Goal: Contribute content: Add original content to the website for others to see

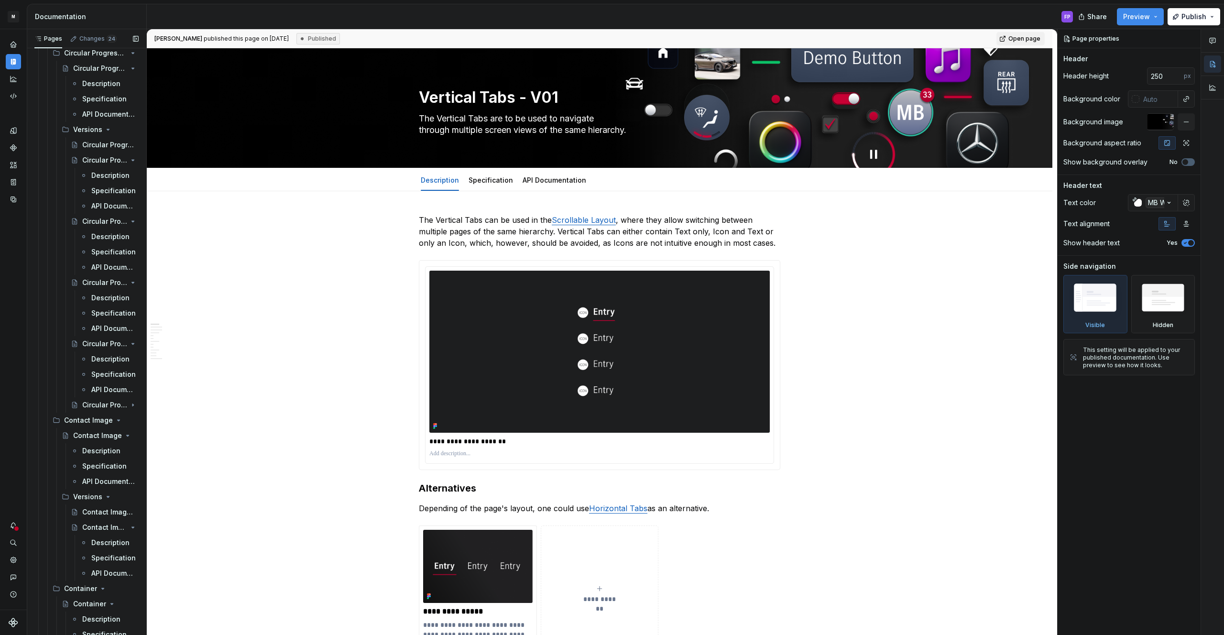
scroll to position [823, 0]
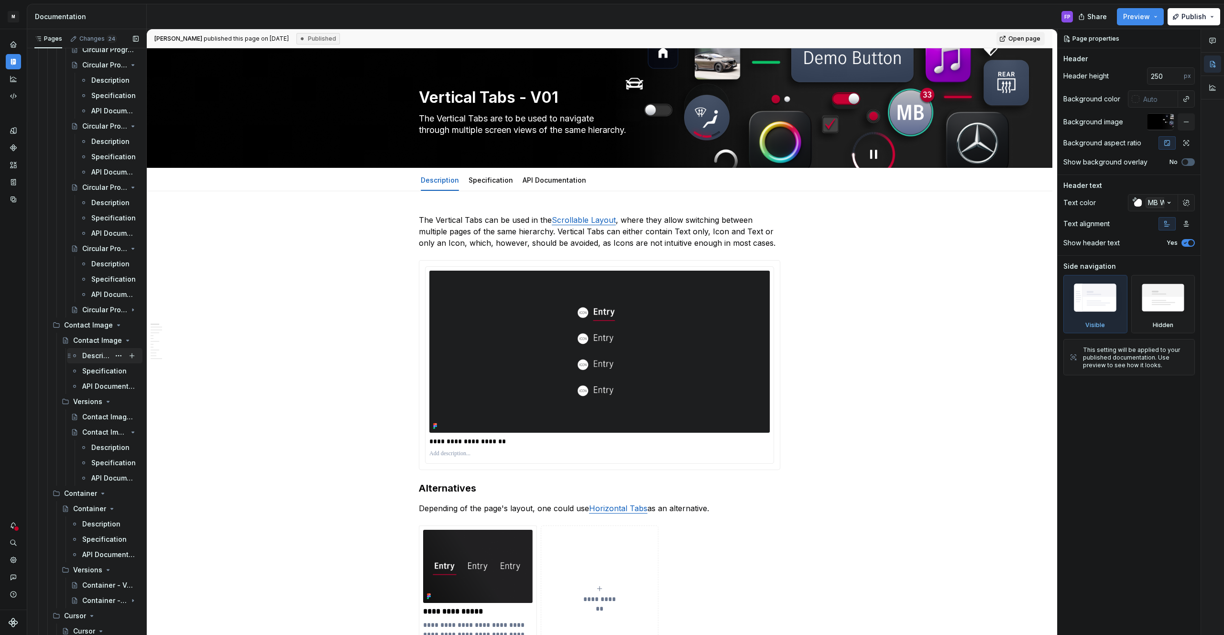
click at [95, 356] on div "Description" at bounding box center [96, 356] width 28 height 10
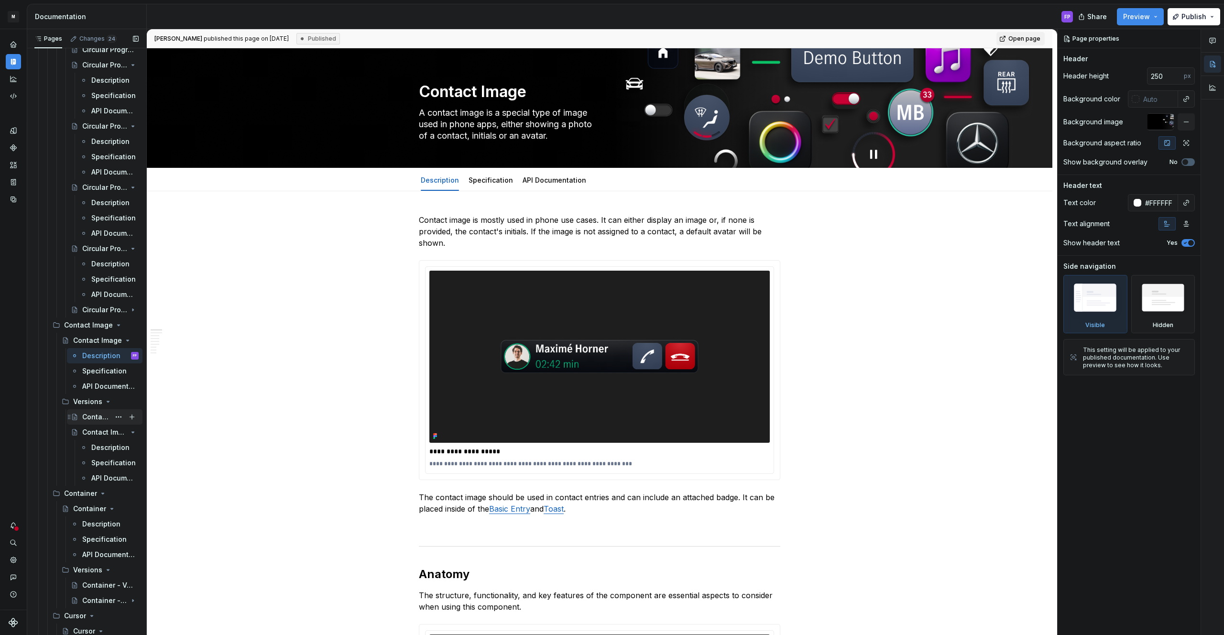
click at [93, 418] on div "Contact Image - Versions" at bounding box center [96, 417] width 28 height 10
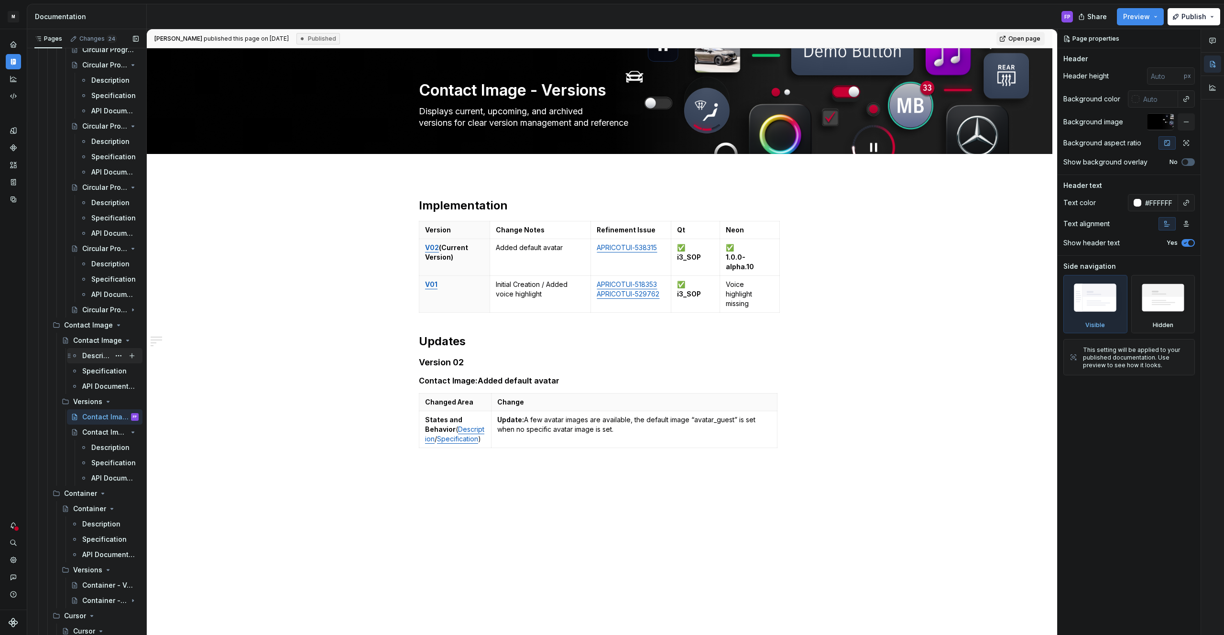
click at [97, 357] on div "Description" at bounding box center [96, 356] width 28 height 10
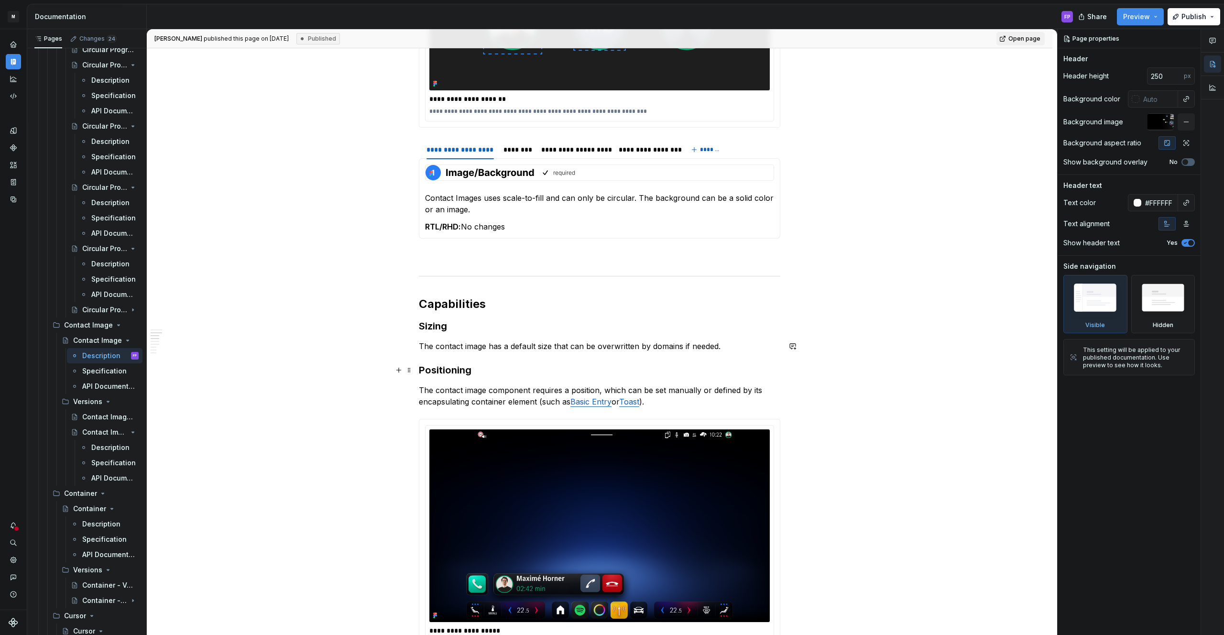
scroll to position [680, 0]
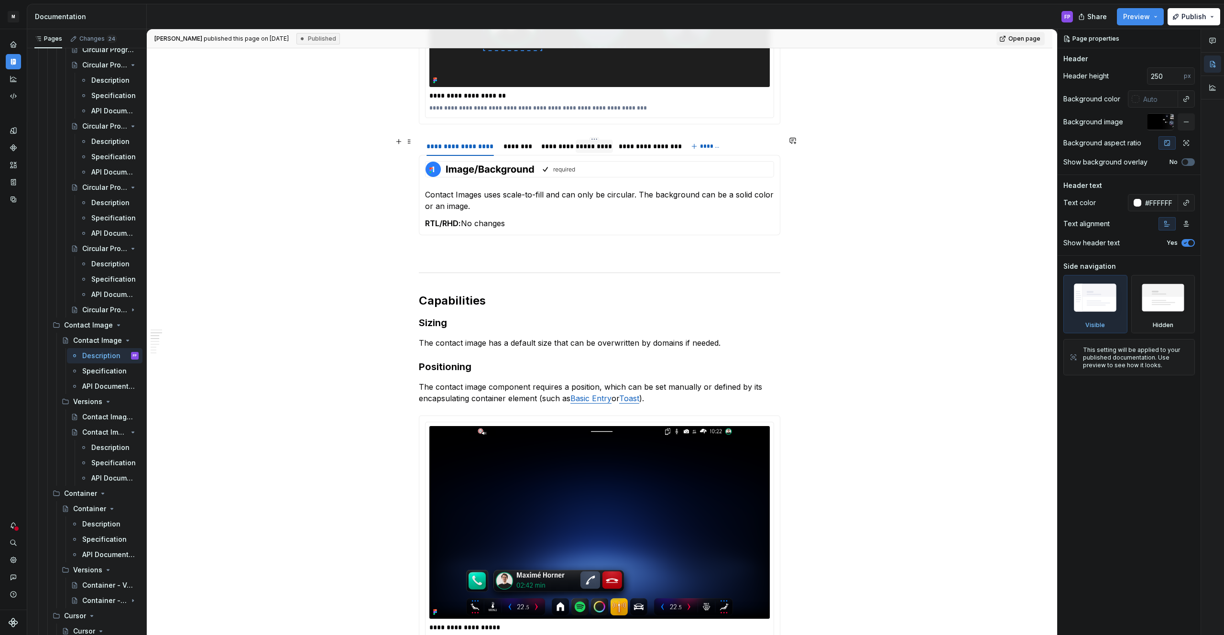
click at [597, 145] on div "*********" at bounding box center [595, 147] width 30 height 10
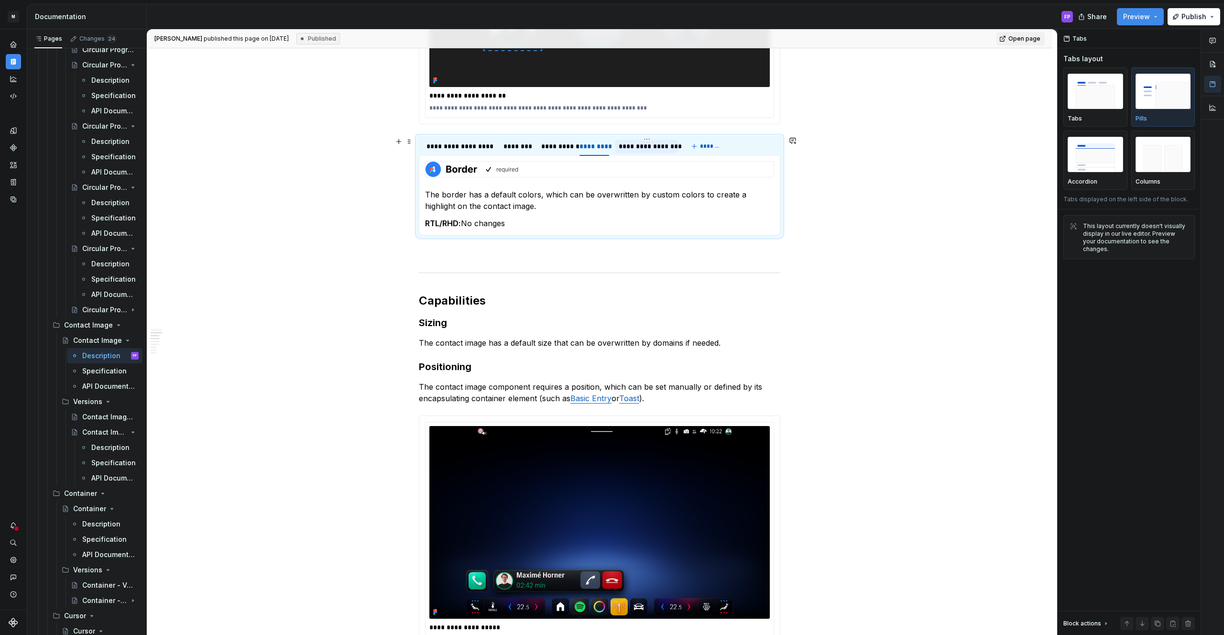
click at [657, 144] on div "**********" at bounding box center [647, 147] width 56 height 10
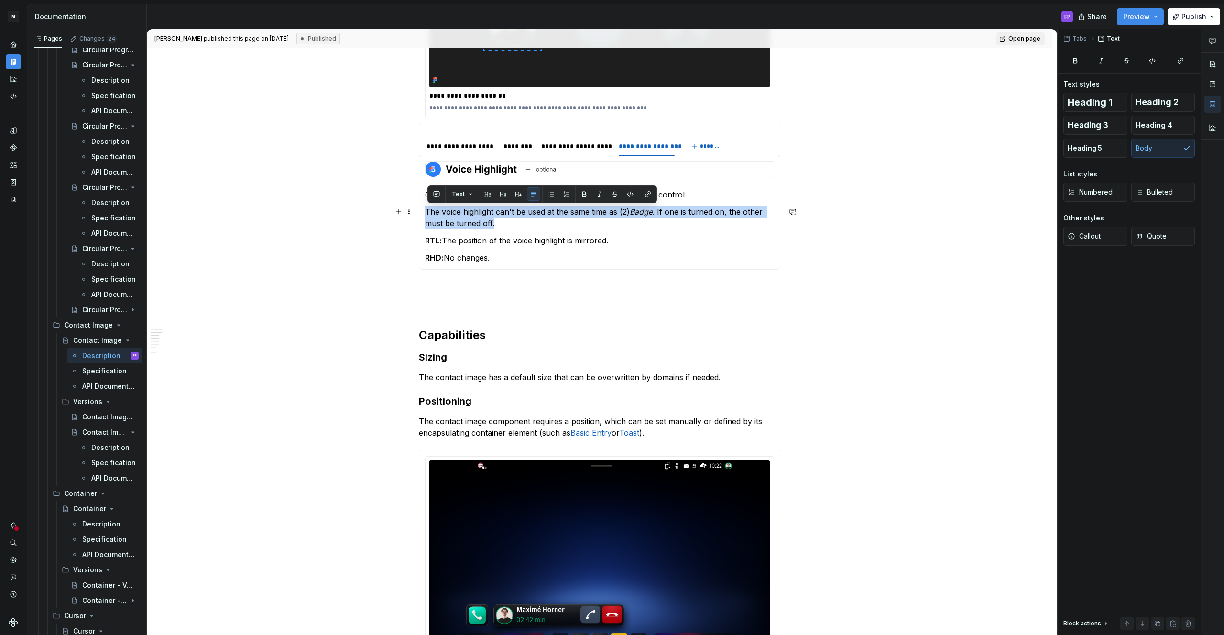
drag, startPoint x: 506, startPoint y: 223, endPoint x: 428, endPoint y: 211, distance: 78.4
click at [428, 211] on p "The voice highlight can't be used at the same time as (2) Badge . If one is tur…" at bounding box center [599, 217] width 349 height 23
copy p "The voice highlight can't be used at the same time as (2) Badge . If one is tur…"
click at [380, 139] on div "**********" at bounding box center [600, 403] width 906 height 1782
drag, startPoint x: 505, startPoint y: 222, endPoint x: 433, endPoint y: 208, distance: 72.8
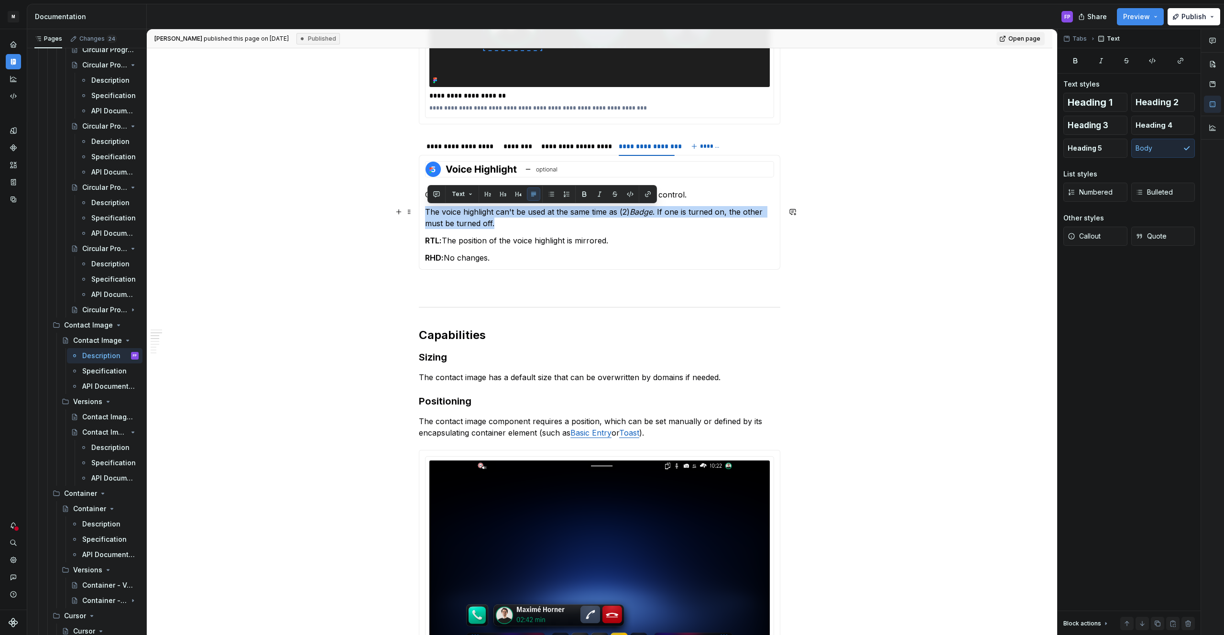
click at [427, 211] on p "The voice highlight can't be used at the same time as (2) Badge . If one is tur…" at bounding box center [599, 217] width 349 height 23
copy p "The voice highlight can't be used at the same time as (2) Badge . If one is tur…"
click at [590, 143] on div "*********" at bounding box center [595, 147] width 30 height 10
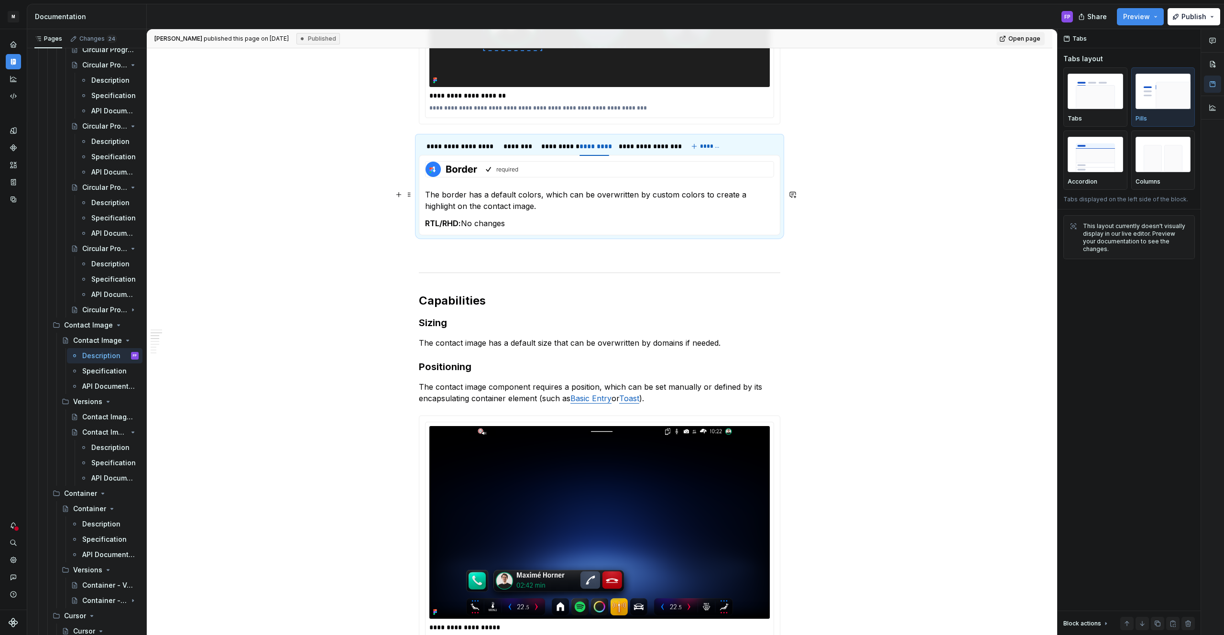
scroll to position [660, 0]
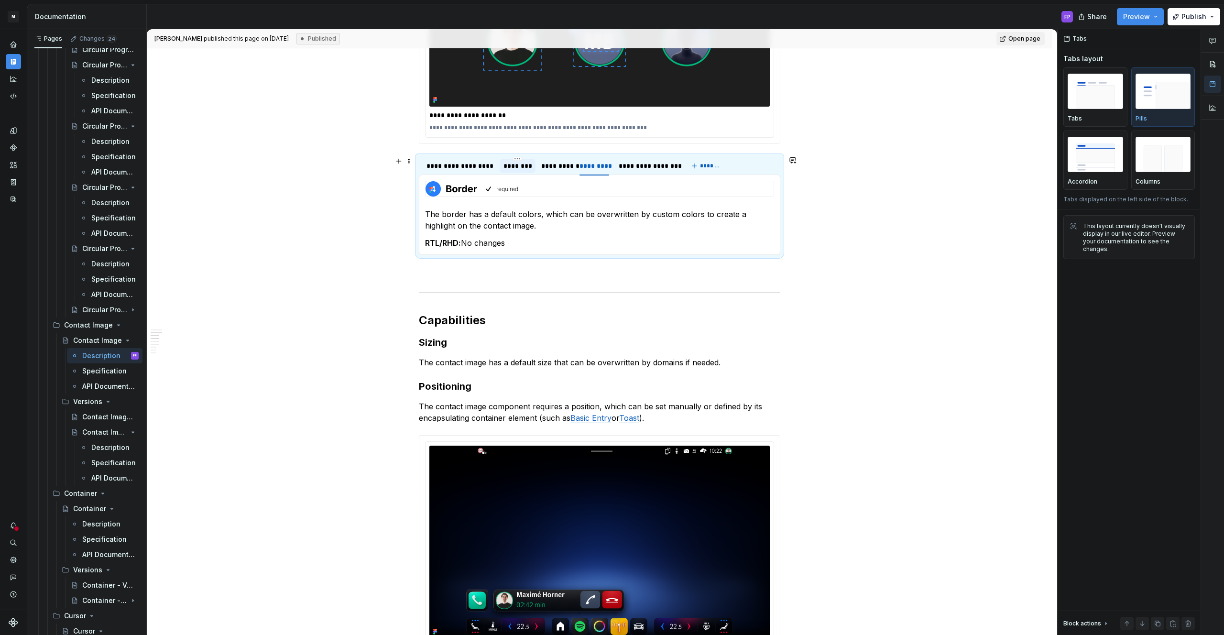
click at [516, 165] on div "********" at bounding box center [518, 166] width 28 height 10
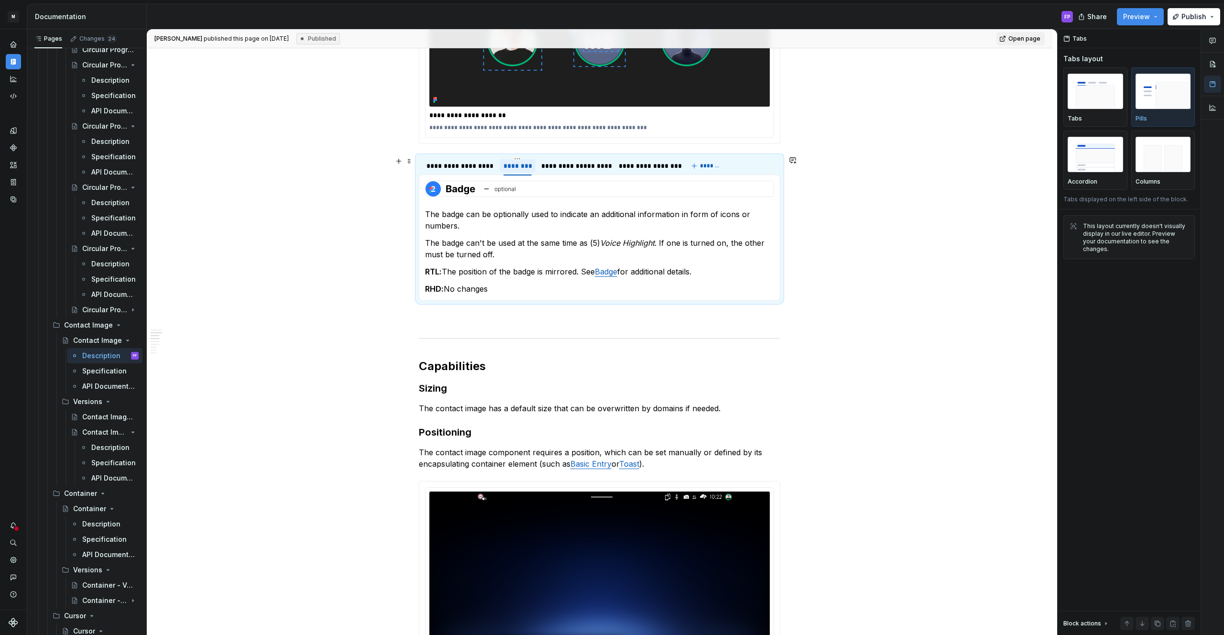
click at [516, 165] on div "********" at bounding box center [518, 166] width 28 height 10
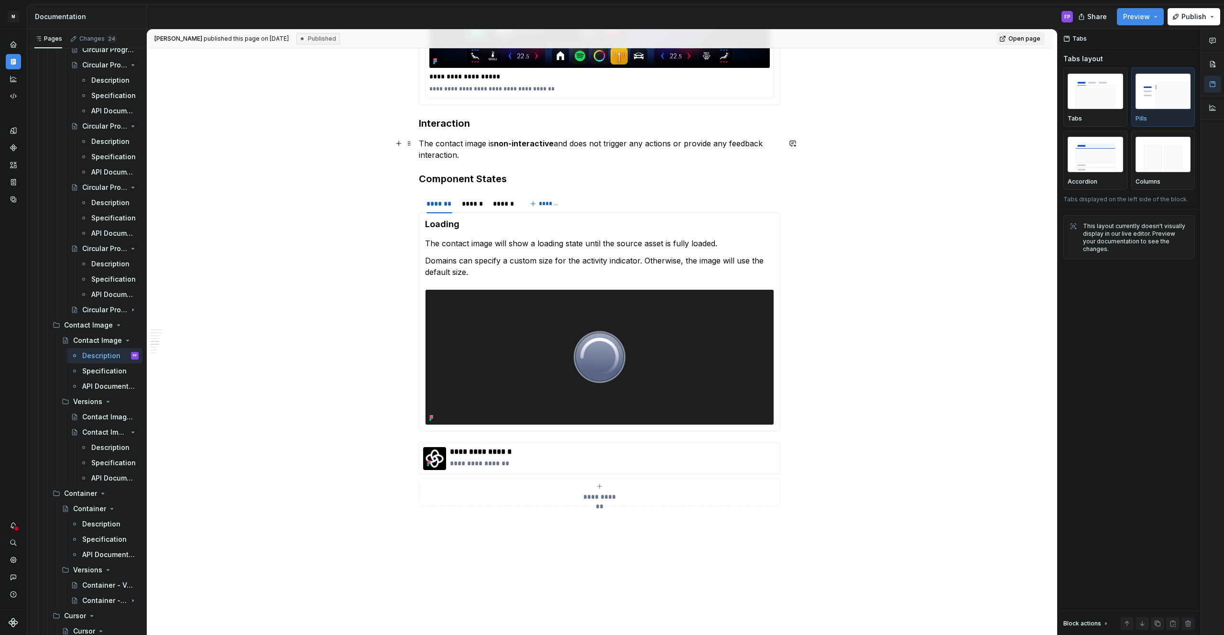
scroll to position [1349, 0]
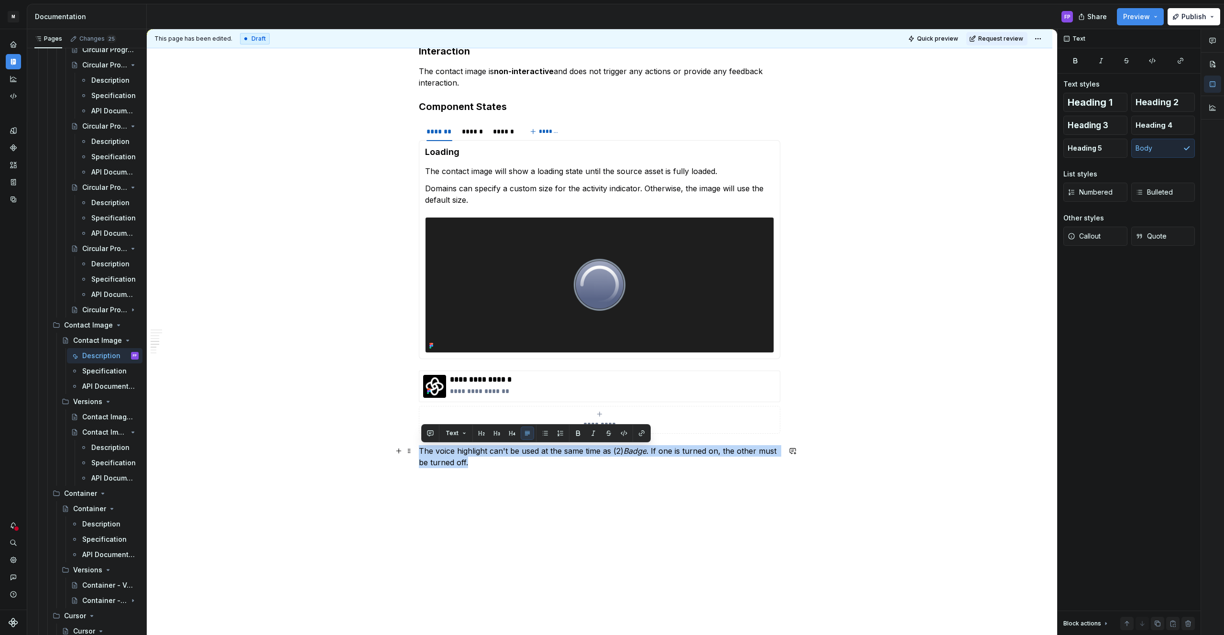
drag, startPoint x: 490, startPoint y: 465, endPoint x: 417, endPoint y: 451, distance: 74.7
click at [1095, 232] on span "Callout" at bounding box center [1084, 236] width 33 height 10
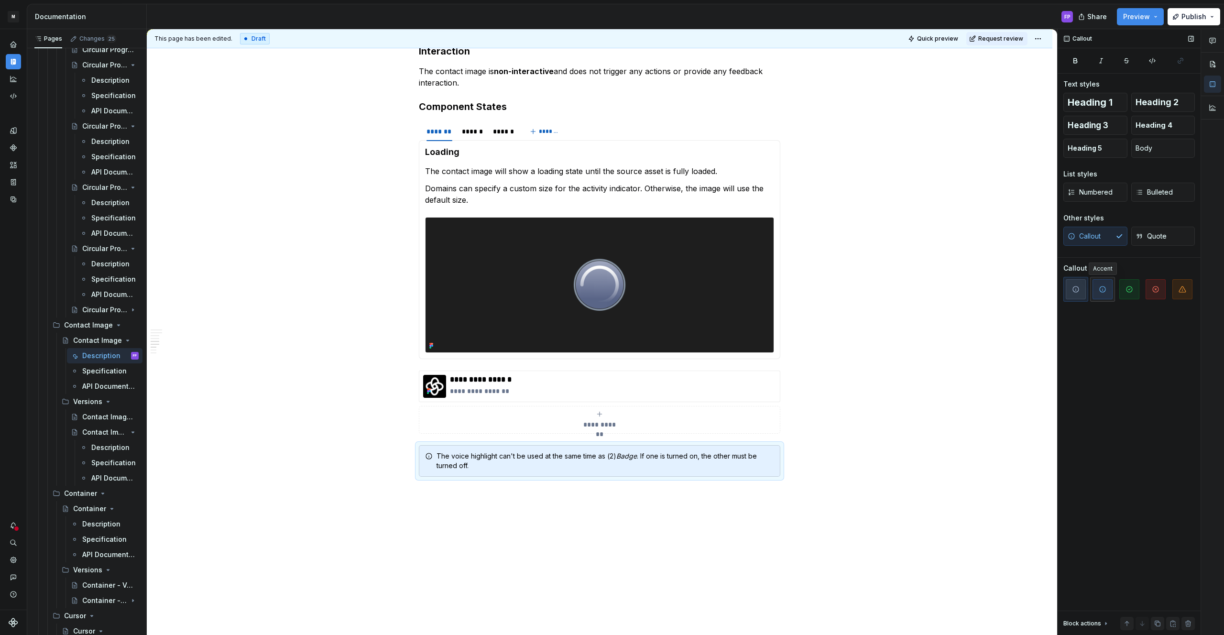
click at [1101, 291] on icon "button" at bounding box center [1103, 290] width 8 height 8
click at [1181, 287] on icon "button" at bounding box center [1182, 290] width 7 height 6
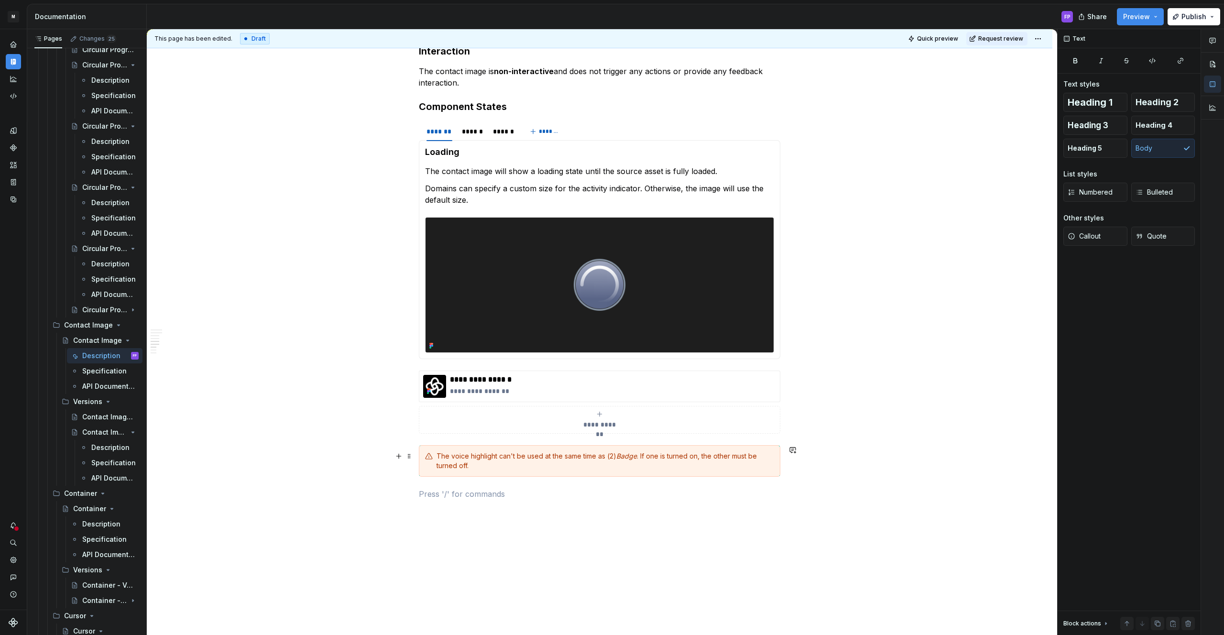
click at [432, 446] on div "The voice highlight can't be used at the same time as (2) Badge . If one is tur…" at bounding box center [600, 461] width 362 height 32
click at [426, 429] on div "**********" at bounding box center [599, 419] width 353 height 19
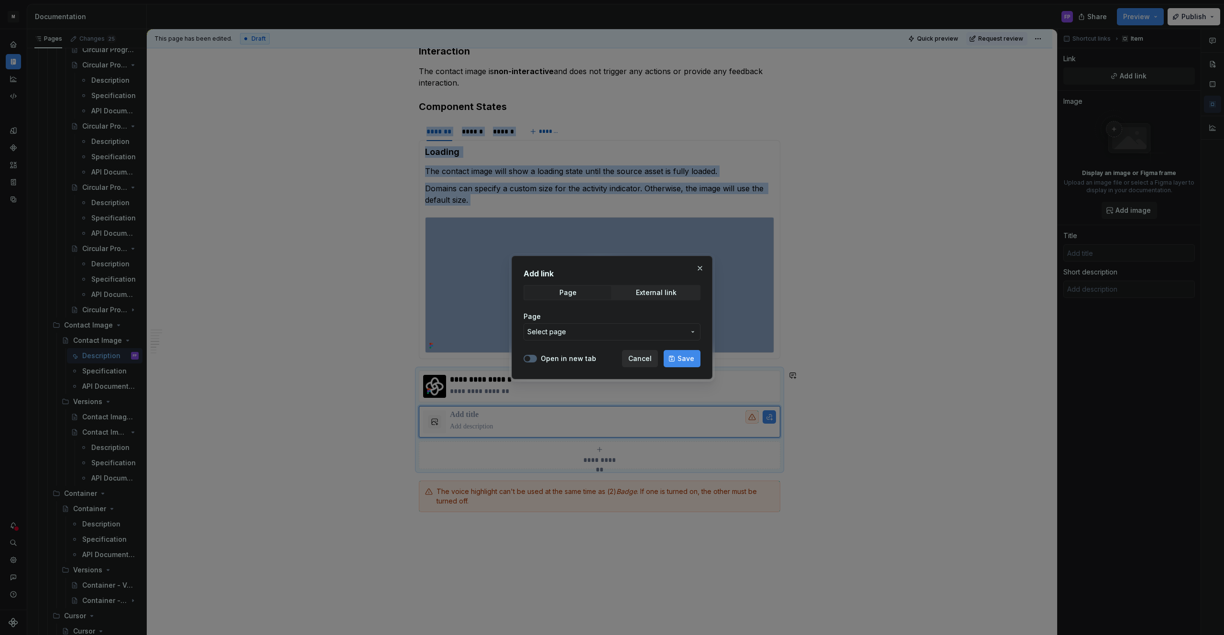
click at [642, 359] on span "Cancel" at bounding box center [639, 359] width 23 height 10
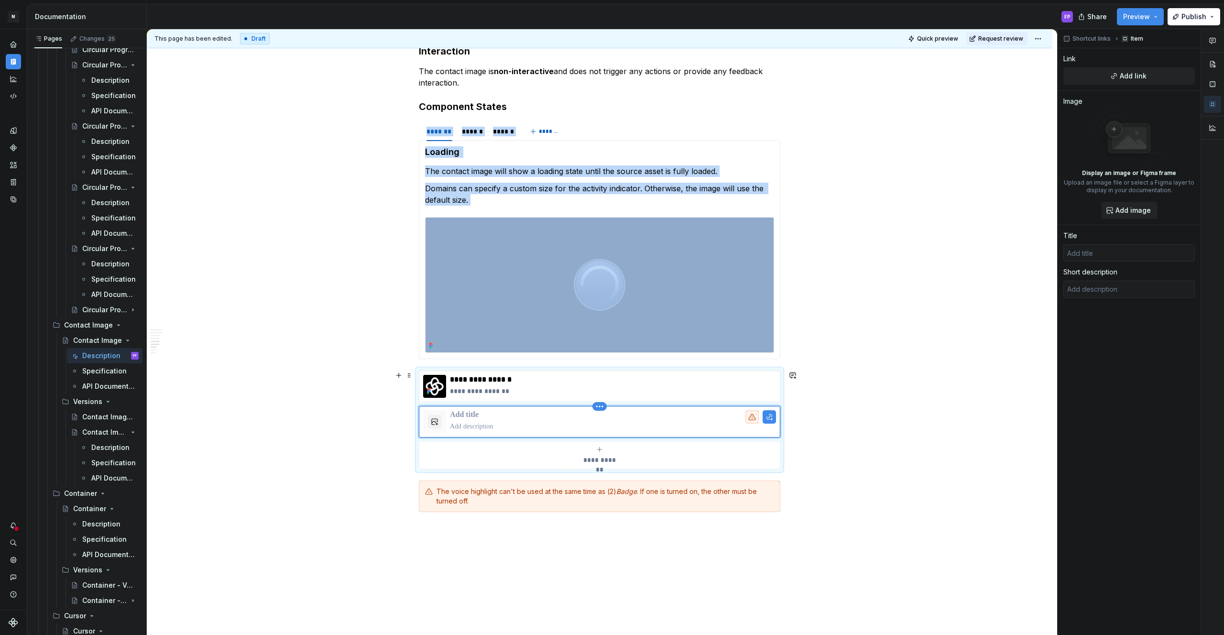
click at [607, 407] on html "M MBUX-DesignSystem FP Dataset Default Documentation FP Share Preview Publish P…" at bounding box center [612, 317] width 1224 height 635
click at [614, 420] on div "Delete item" at bounding box center [644, 423] width 62 height 10
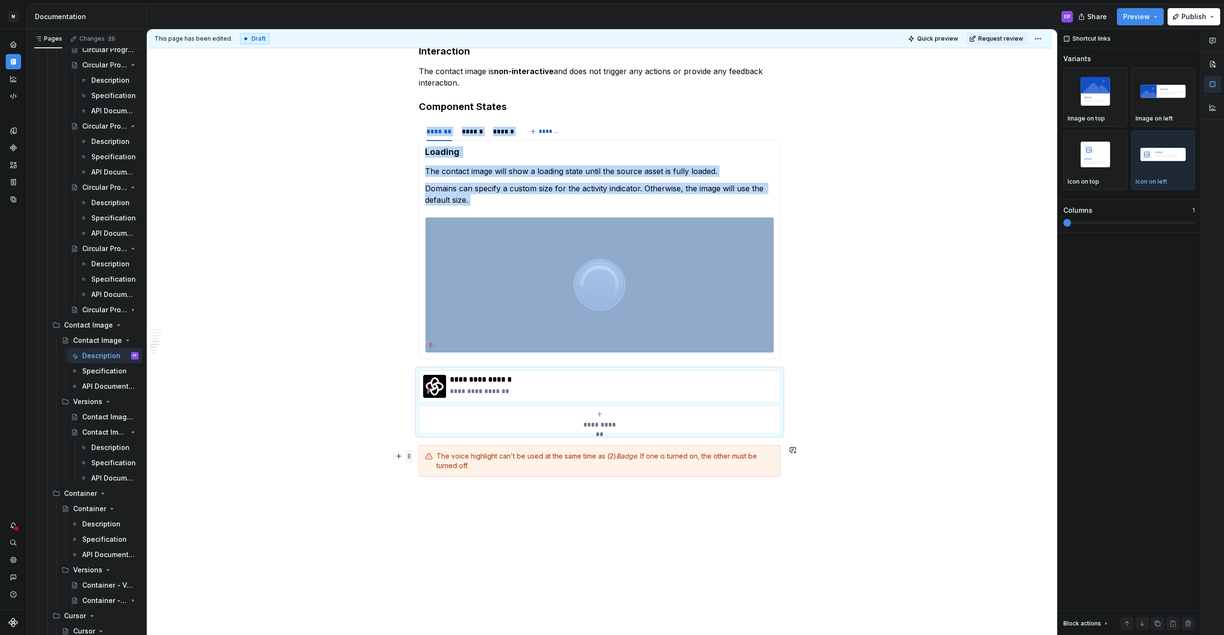
click at [411, 456] on span at bounding box center [410, 456] width 8 height 13
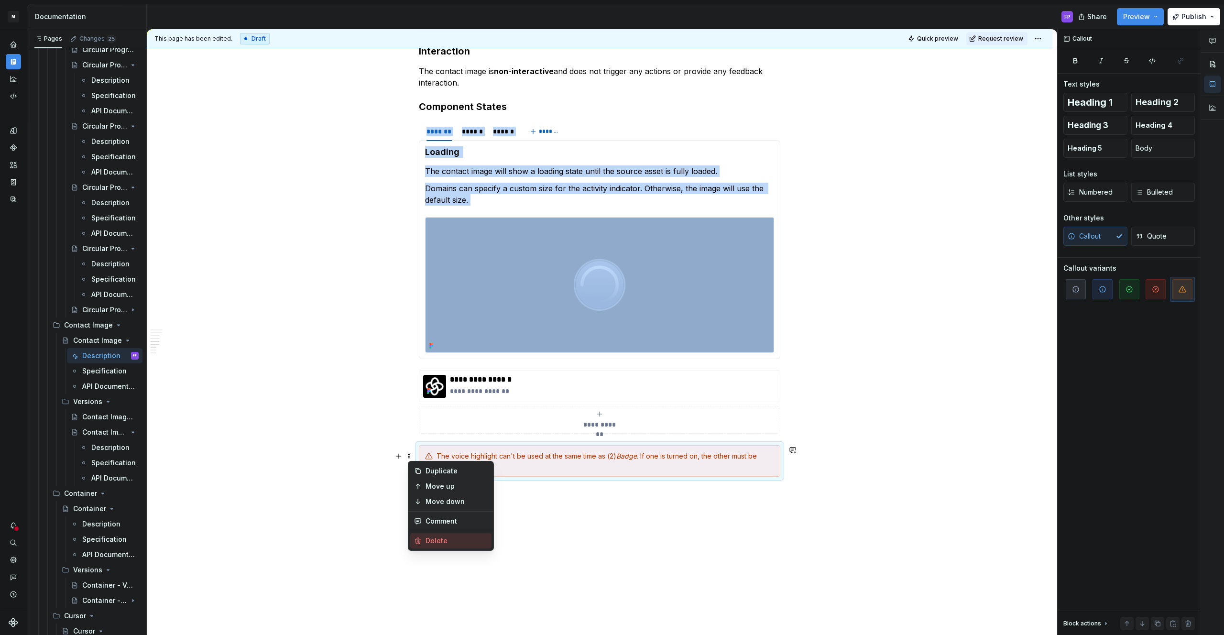
click at [426, 221] on div at bounding box center [599, 285] width 349 height 136
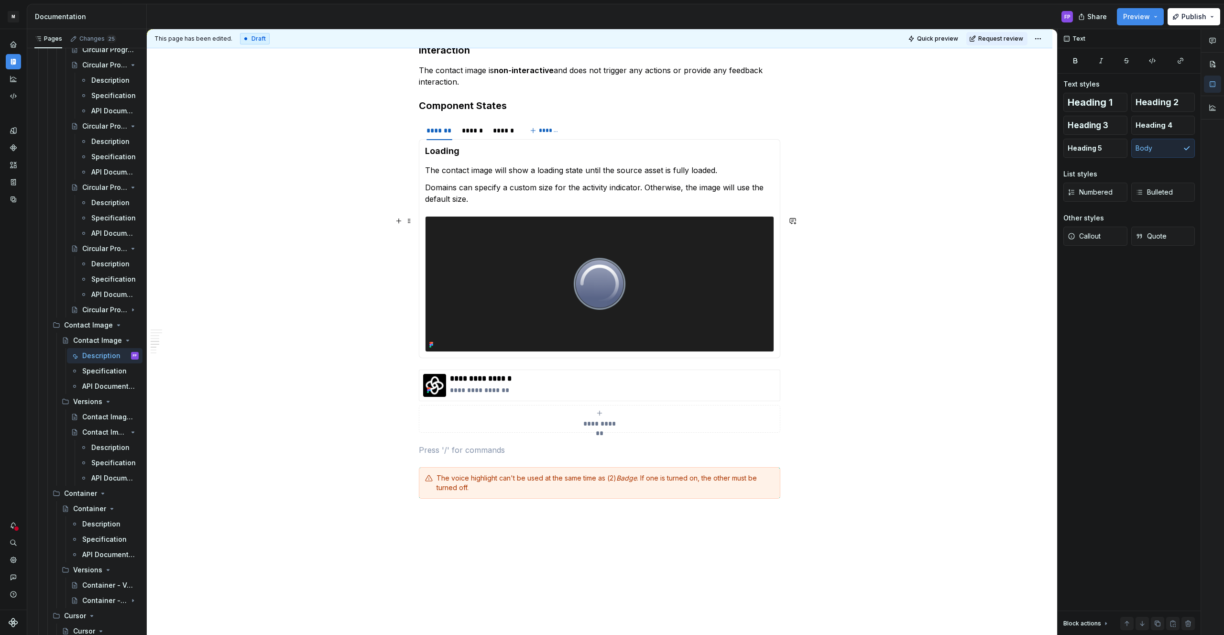
scroll to position [1353, 0]
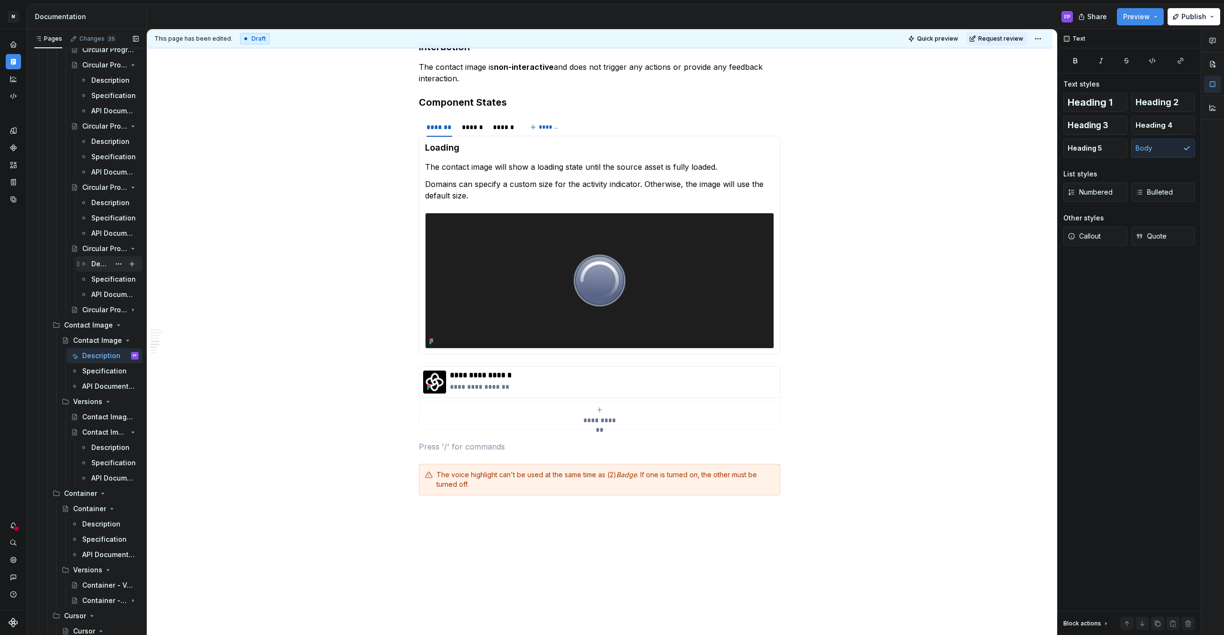
click at [96, 265] on div "Description" at bounding box center [100, 264] width 19 height 10
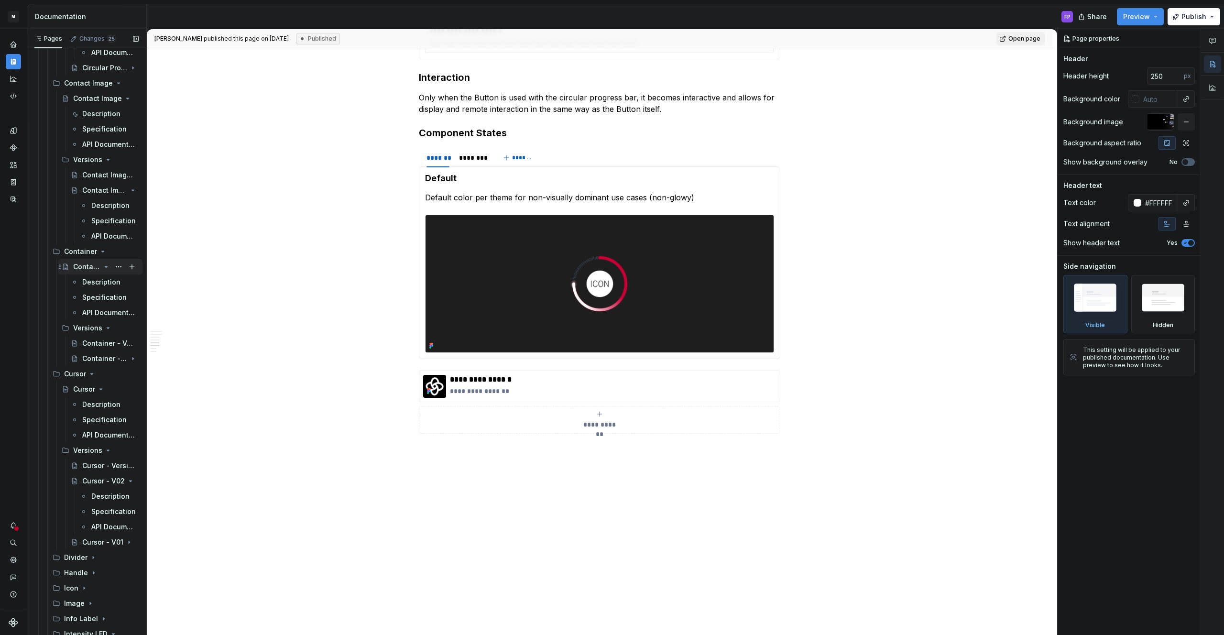
scroll to position [1061, 0]
click at [87, 291] on div "Description" at bounding box center [96, 287] width 28 height 10
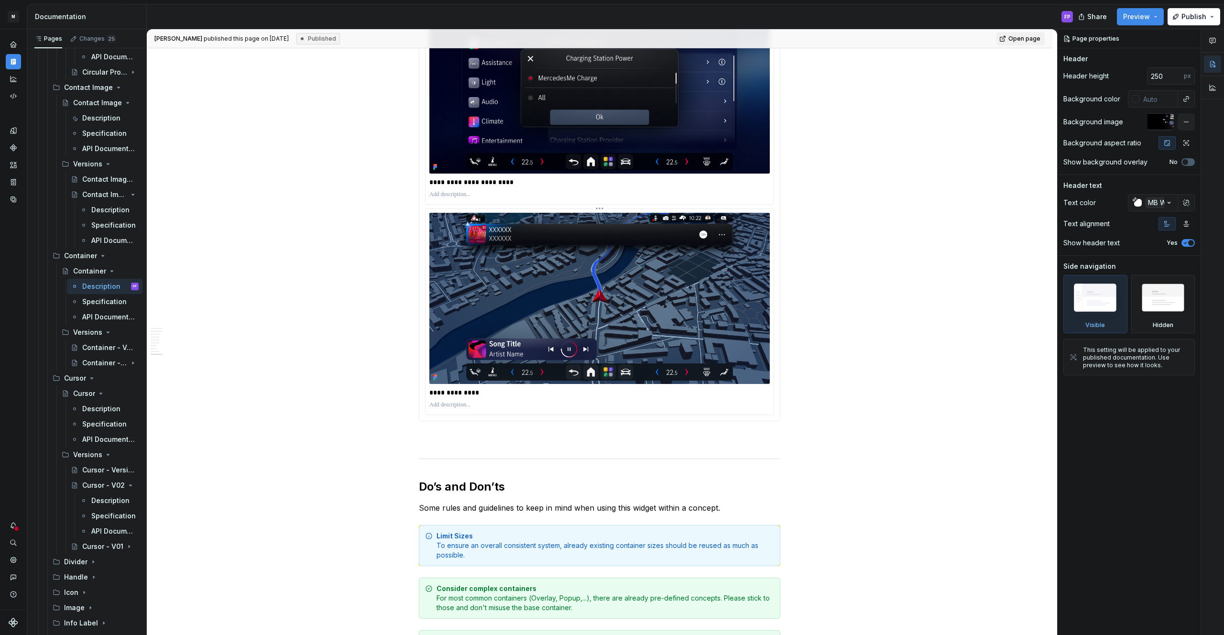
scroll to position [2612, 0]
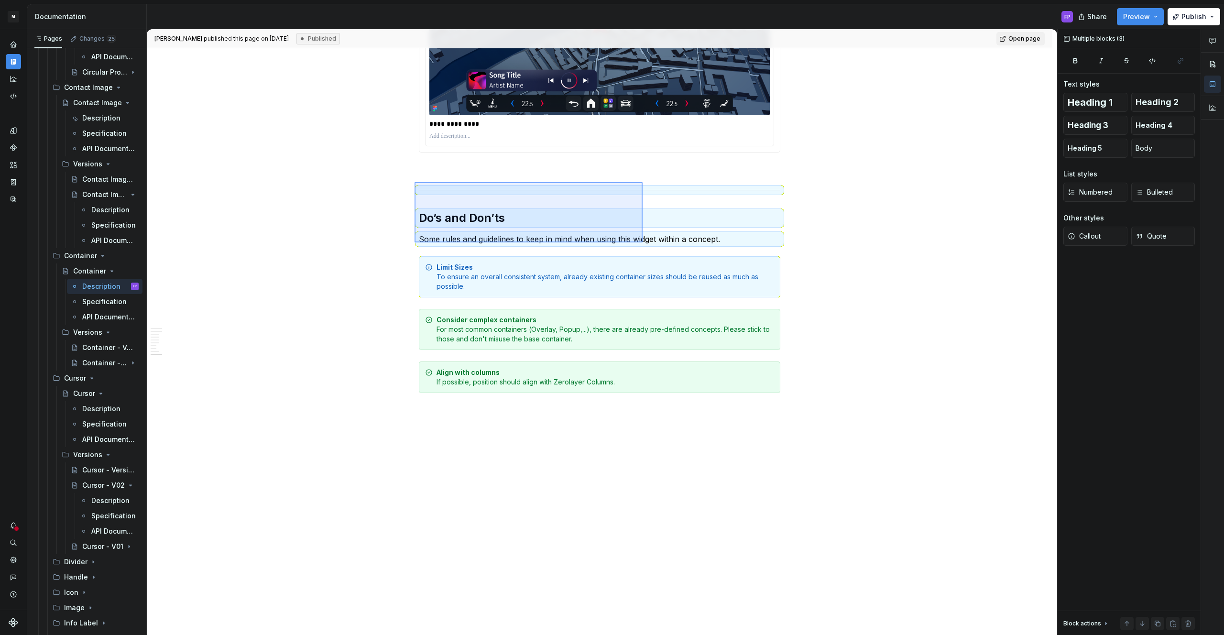
drag, startPoint x: 415, startPoint y: 182, endPoint x: 643, endPoint y: 242, distance: 236.0
click at [643, 242] on div "**********" at bounding box center [602, 332] width 911 height 606
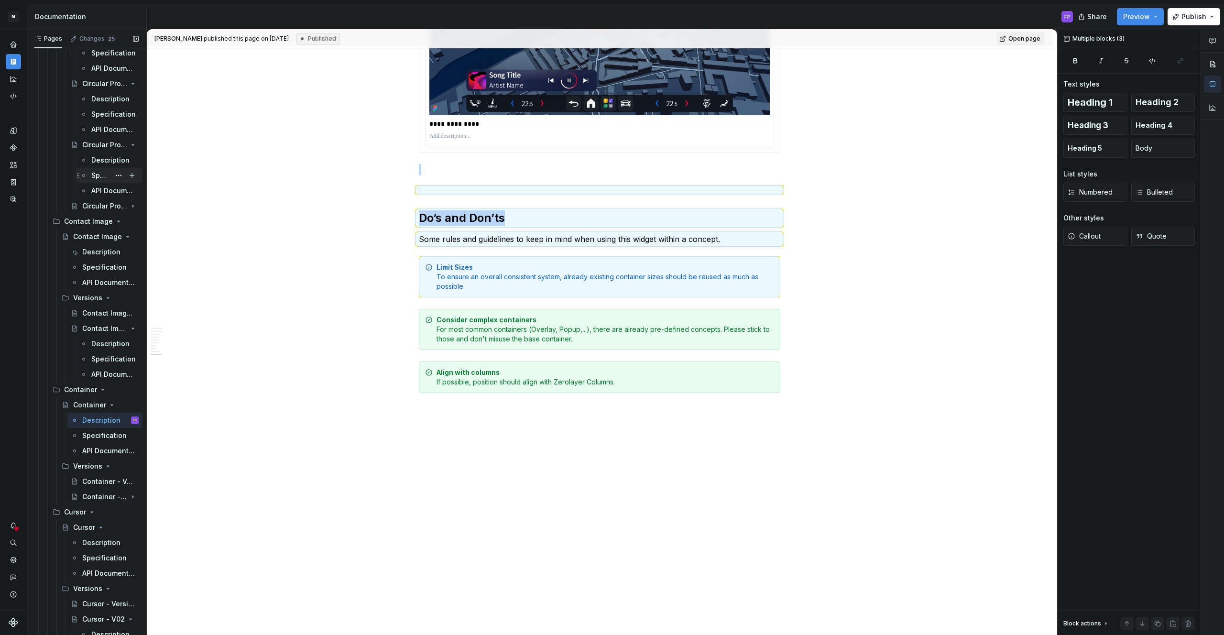
scroll to position [924, 0]
click at [94, 258] on div "Description" at bounding box center [96, 256] width 28 height 10
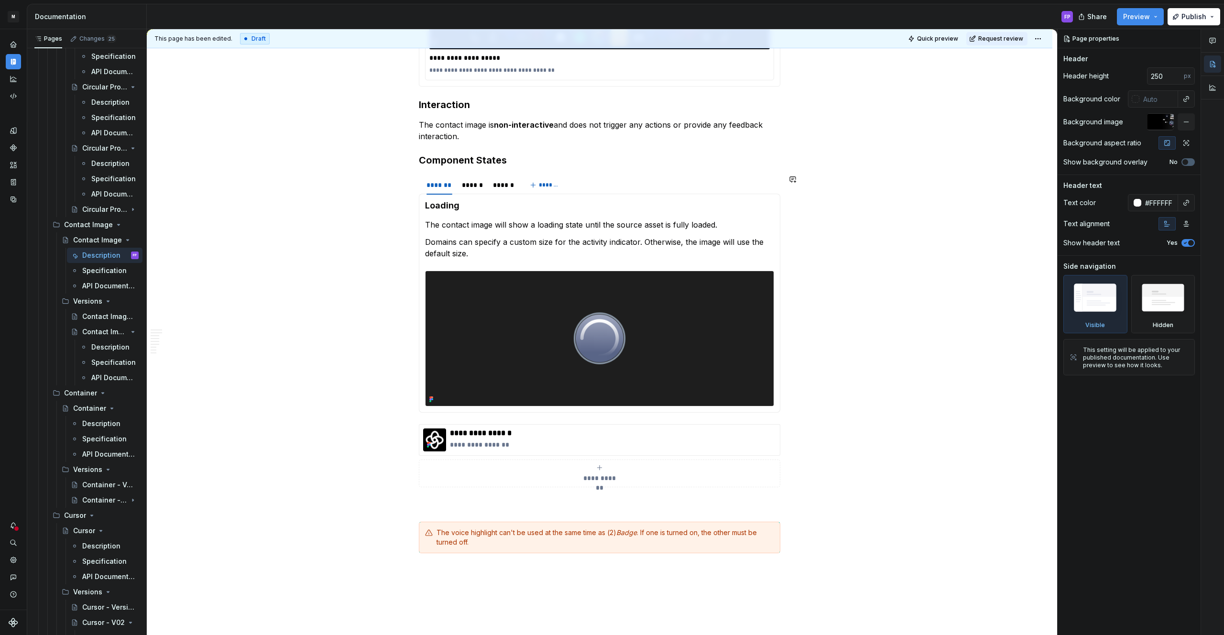
scroll to position [1392, 0]
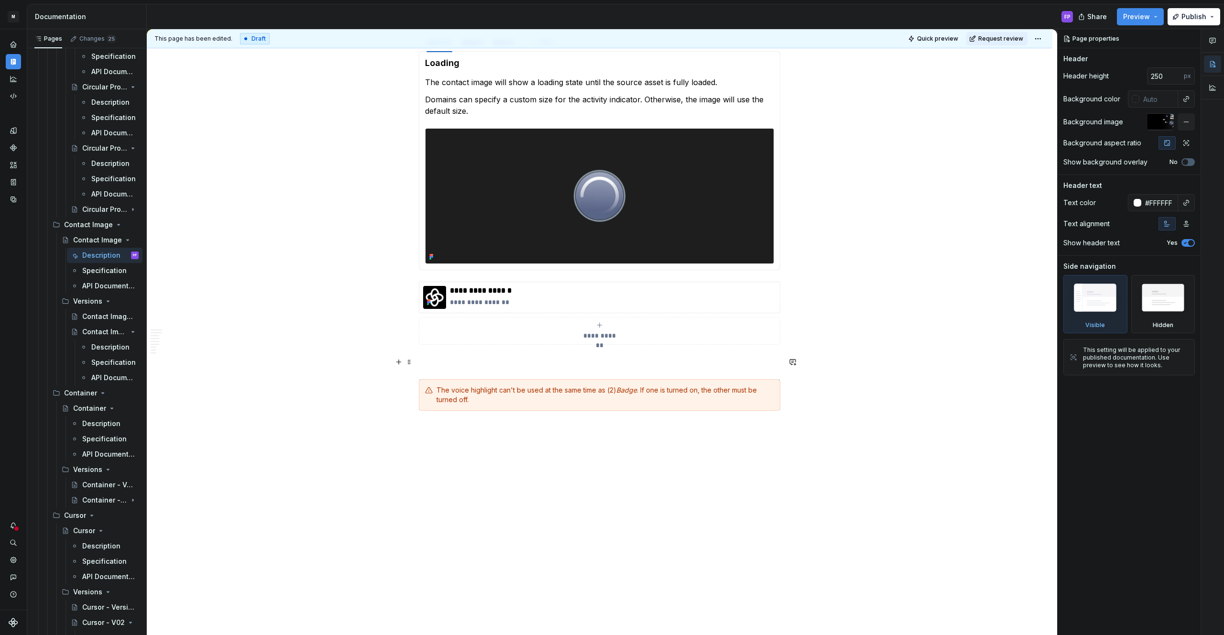
click at [457, 358] on p at bounding box center [600, 361] width 362 height 11
type textarea "*"
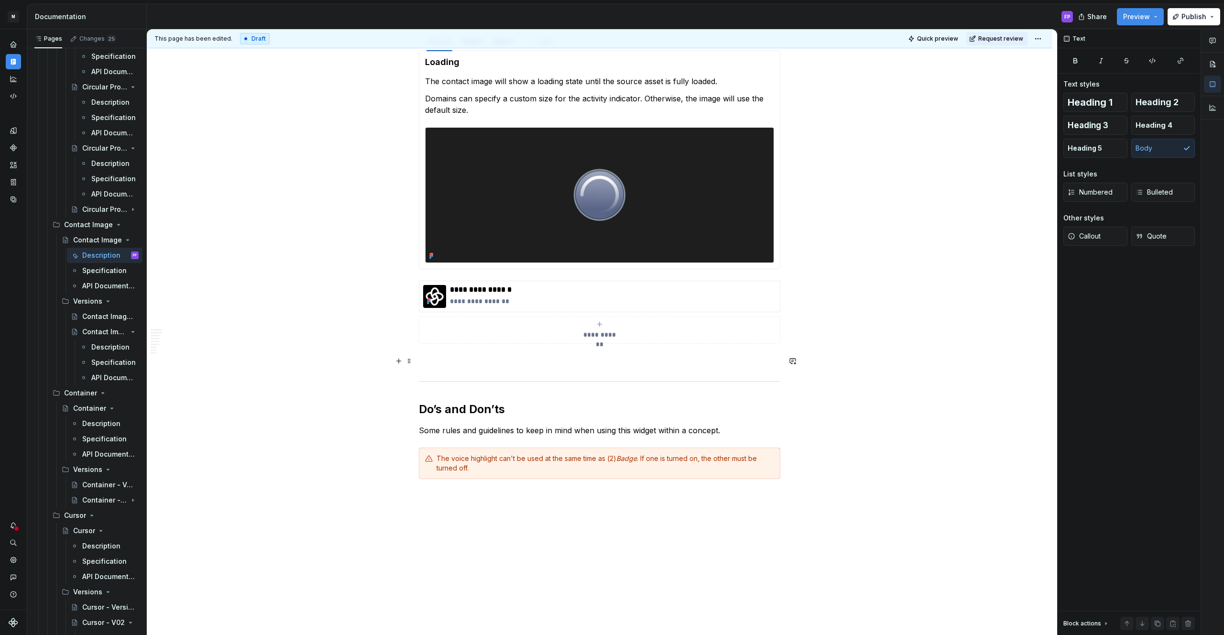
click at [445, 359] on p at bounding box center [600, 360] width 362 height 11
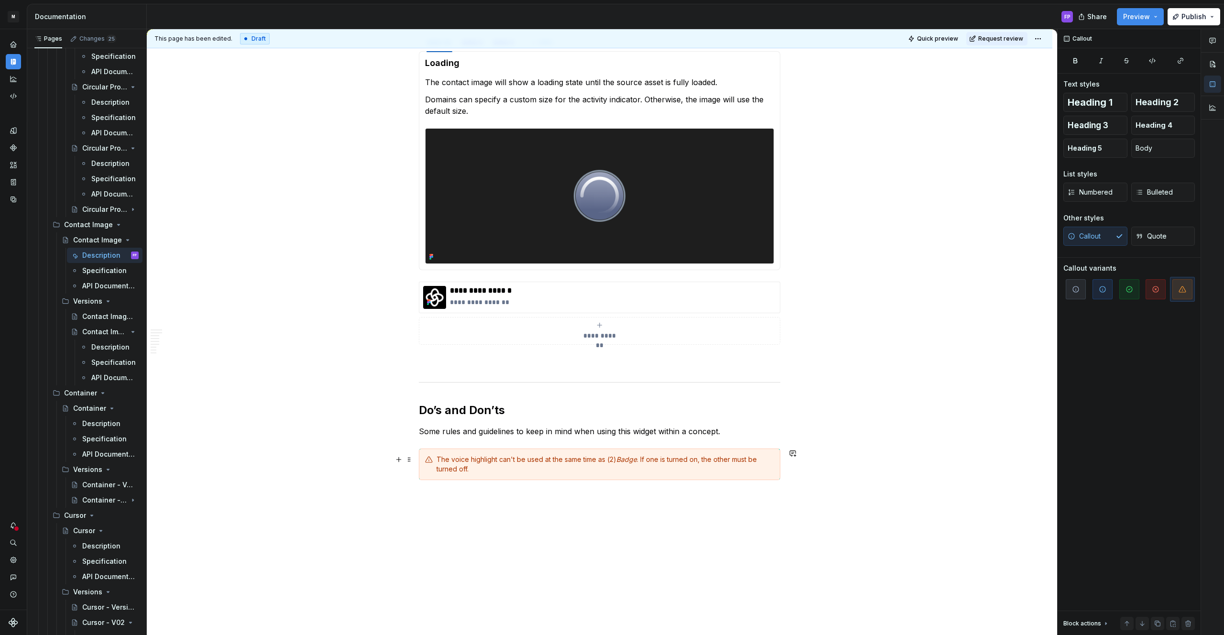
click at [478, 472] on div "The voice highlight can't be used at the same time as (2) Badge . If one is tur…" at bounding box center [606, 464] width 338 height 19
click at [440, 460] on div "The voice highlight can't be used at the same time as (2) Badge . If one is tur…" at bounding box center [606, 464] width 338 height 19
click at [496, 460] on div "The voice highlight can't be used at the same time as (2) Badge . If one is tur…" at bounding box center [606, 464] width 338 height 19
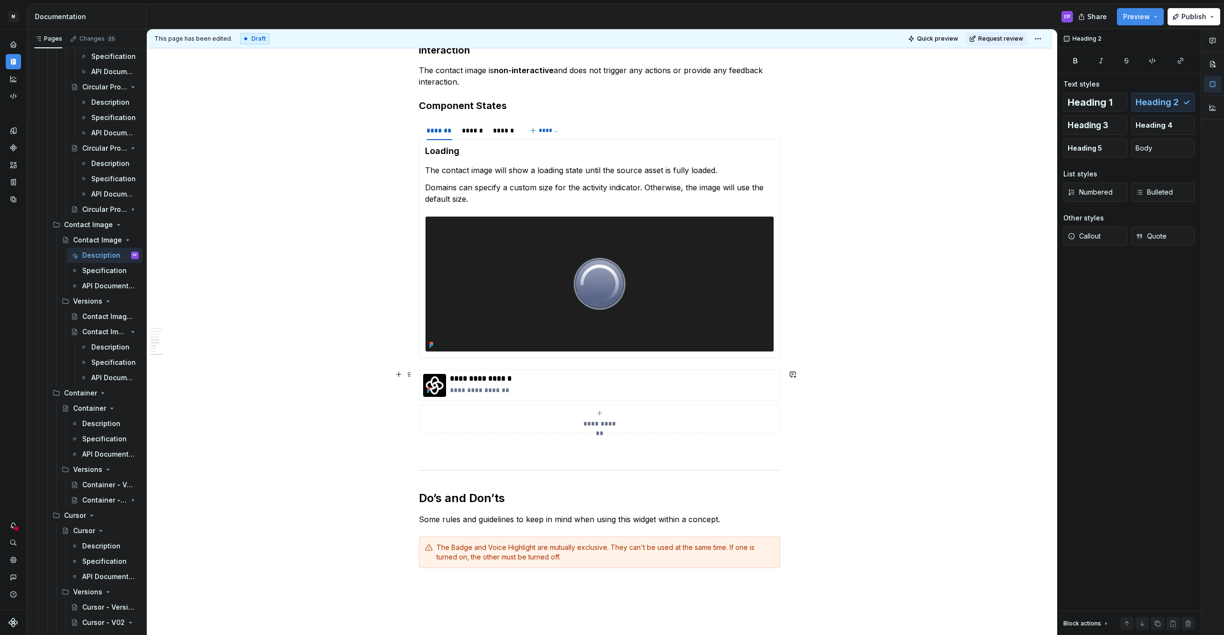
scroll to position [1304, 0]
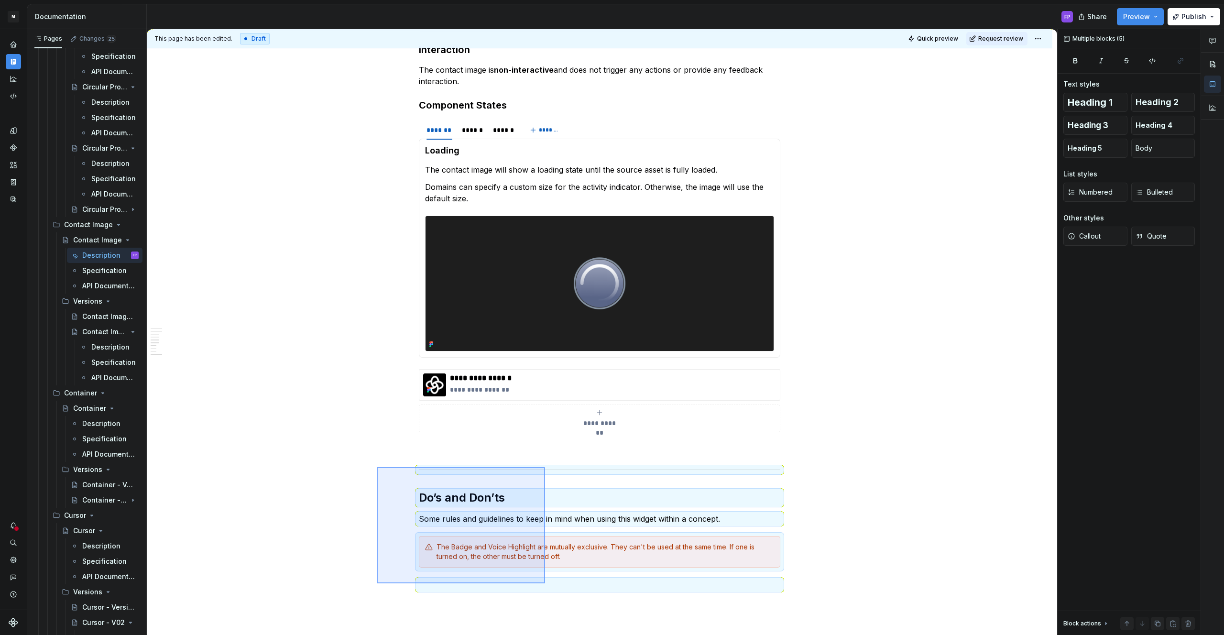
drag, startPoint x: 377, startPoint y: 467, endPoint x: 545, endPoint y: 584, distance: 204.6
click at [545, 584] on div "**********" at bounding box center [602, 332] width 911 height 606
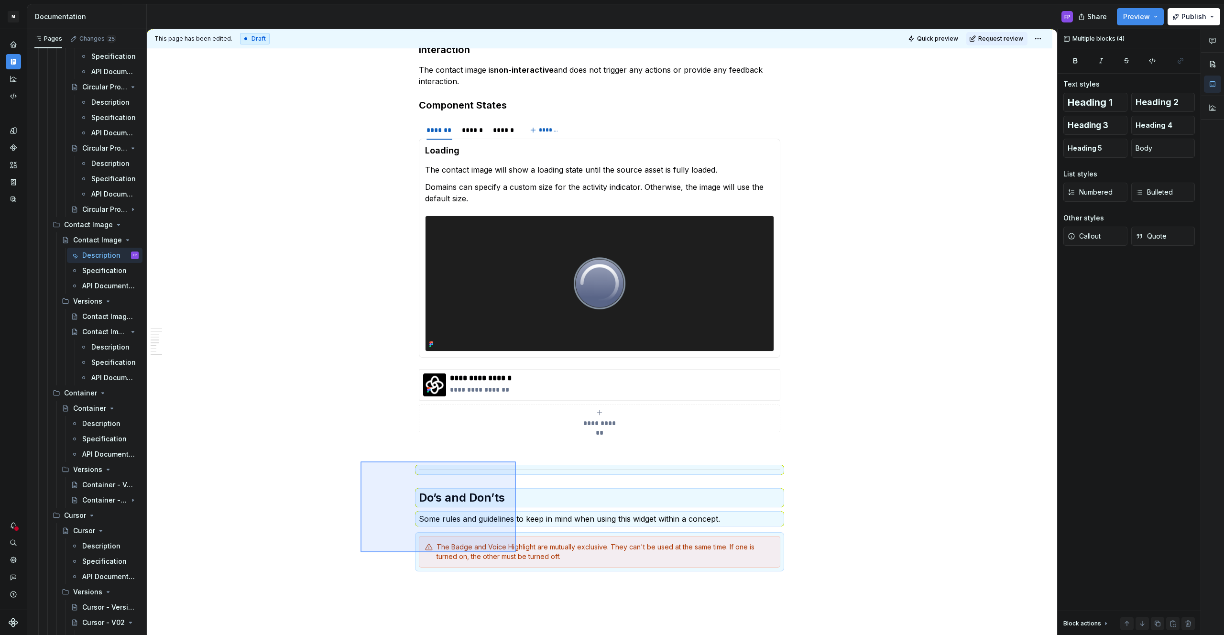
drag, startPoint x: 417, startPoint y: 475, endPoint x: 518, endPoint y: 557, distance: 130.3
click at [518, 557] on div "**********" at bounding box center [602, 332] width 911 height 606
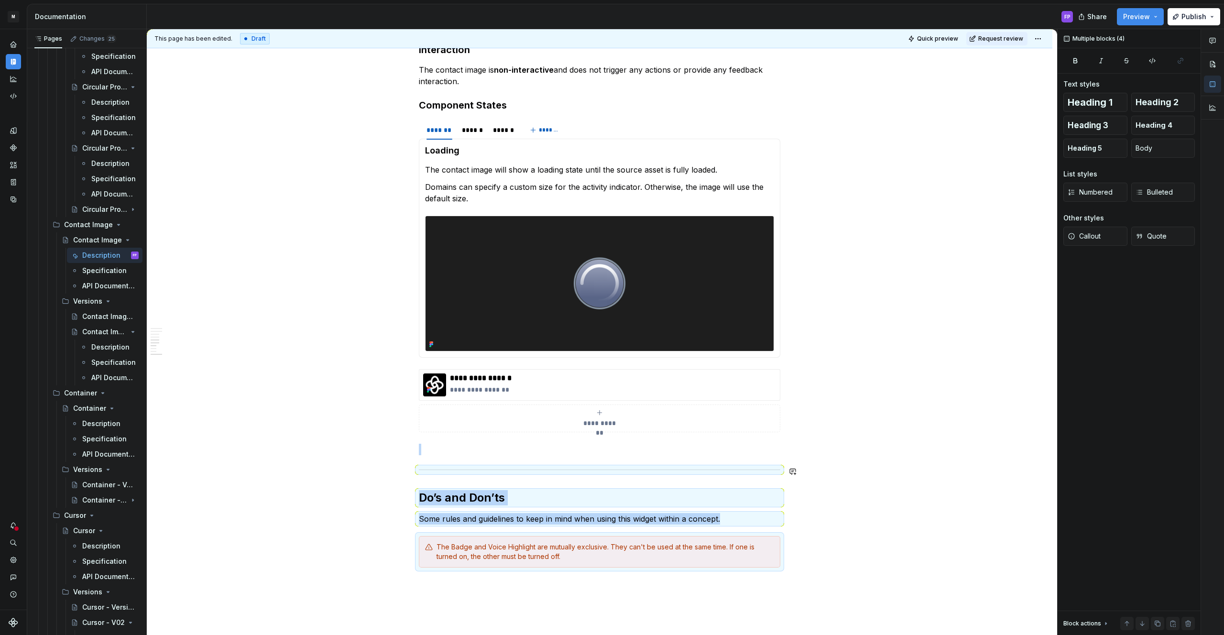
copy div "Do’s and Don’ts Some rules and guidelines to keep in mind when using this widge…"
click at [466, 590] on p at bounding box center [600, 584] width 362 height 11
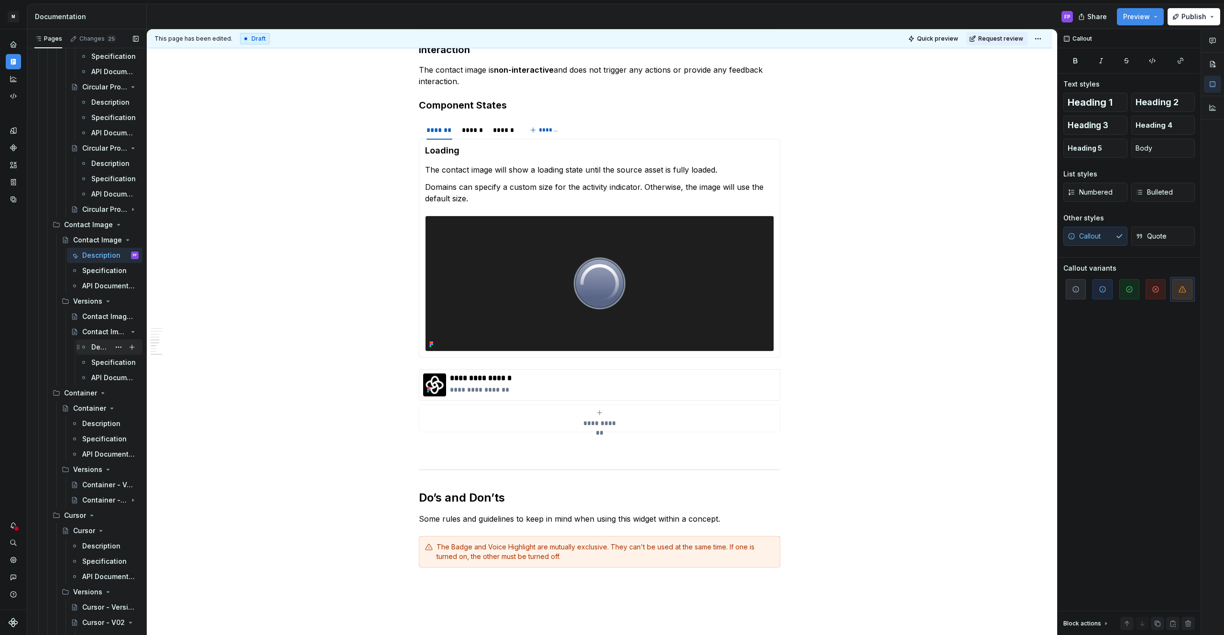
click at [91, 350] on div "Description" at bounding box center [100, 347] width 19 height 10
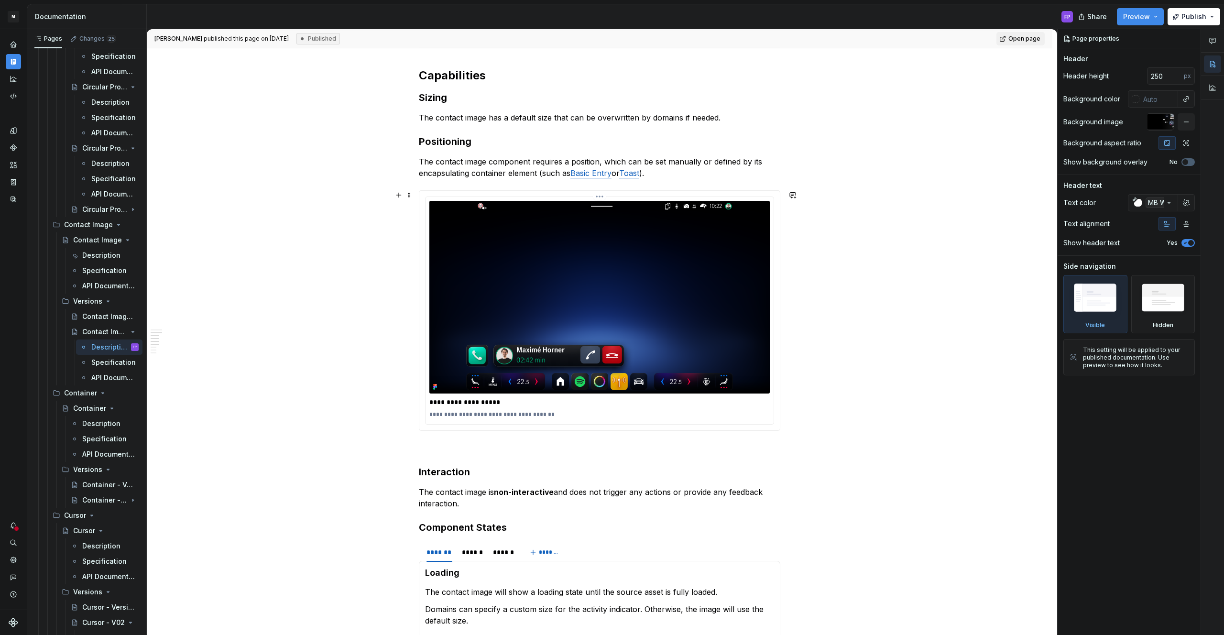
scroll to position [1326, 0]
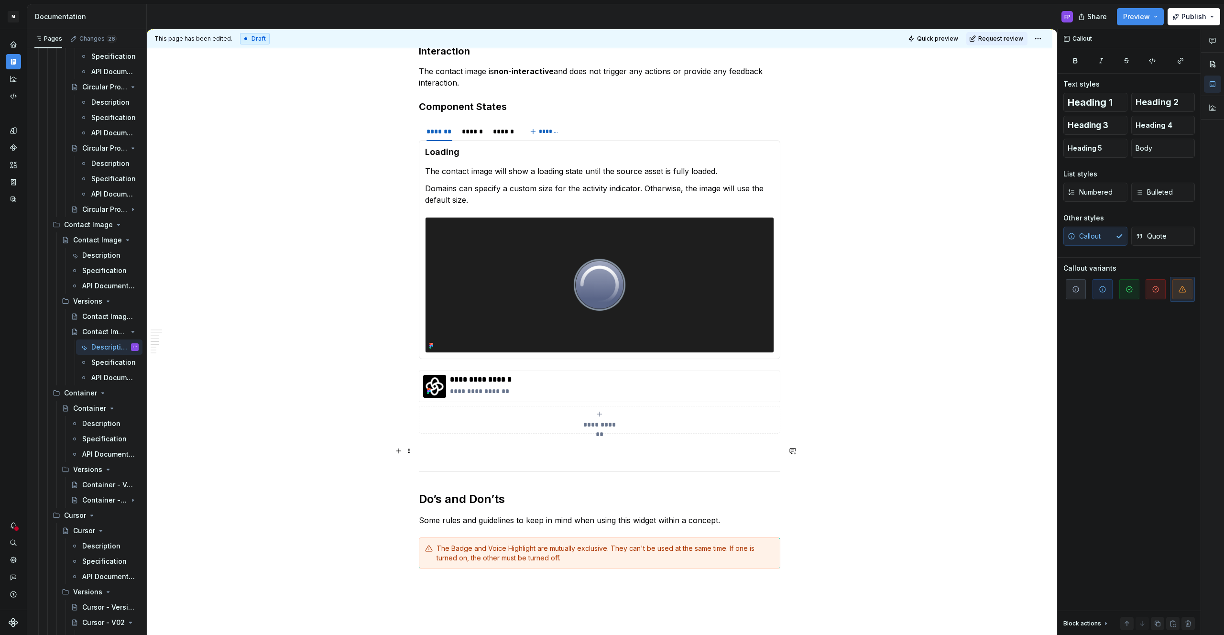
click at [448, 450] on p at bounding box center [600, 450] width 362 height 11
click at [1017, 39] on span "Request review" at bounding box center [1001, 39] width 45 height 8
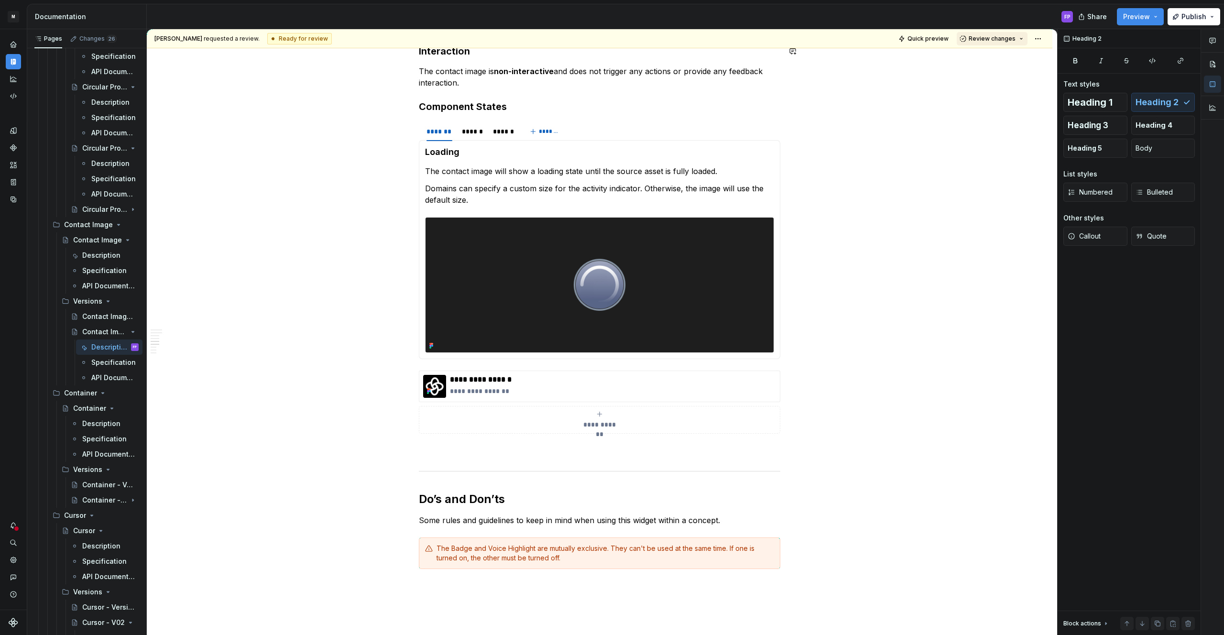
click at [1014, 43] on button "Review changes" at bounding box center [992, 38] width 71 height 13
click at [1001, 59] on div "Approve" at bounding box center [1024, 58] width 84 height 10
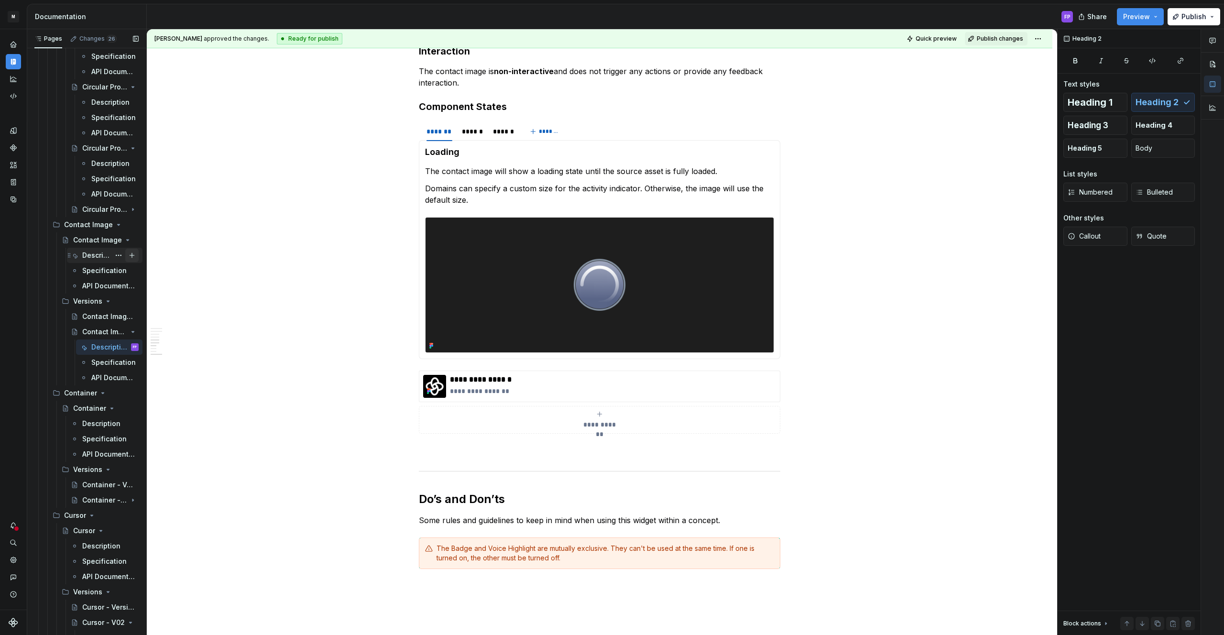
click at [84, 253] on div "Description" at bounding box center [96, 256] width 28 height 10
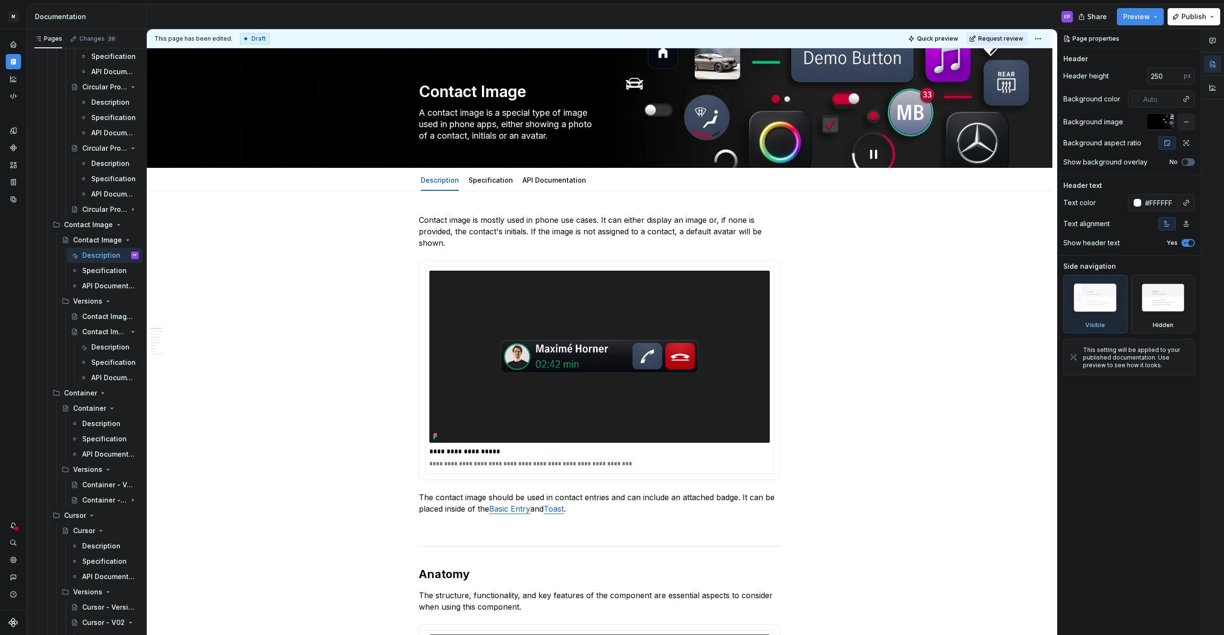
click at [1017, 35] on span "Request review" at bounding box center [1001, 39] width 45 height 8
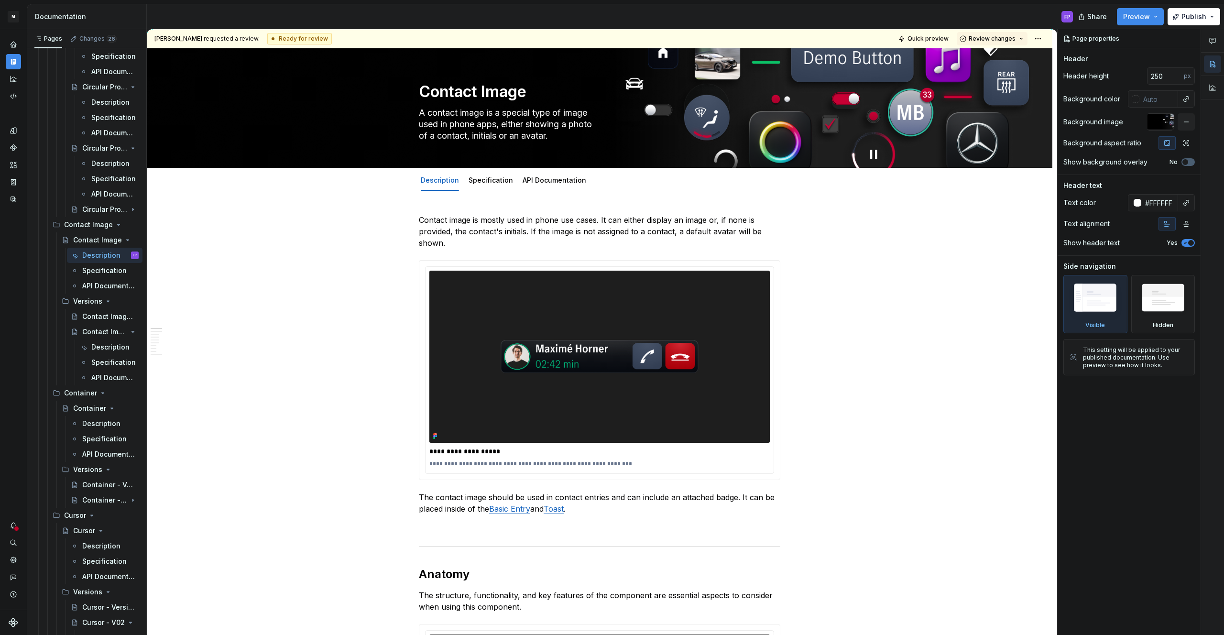
click at [1016, 35] on span "Review changes" at bounding box center [992, 39] width 47 height 8
click at [997, 56] on div "Approve" at bounding box center [1024, 58] width 84 height 10
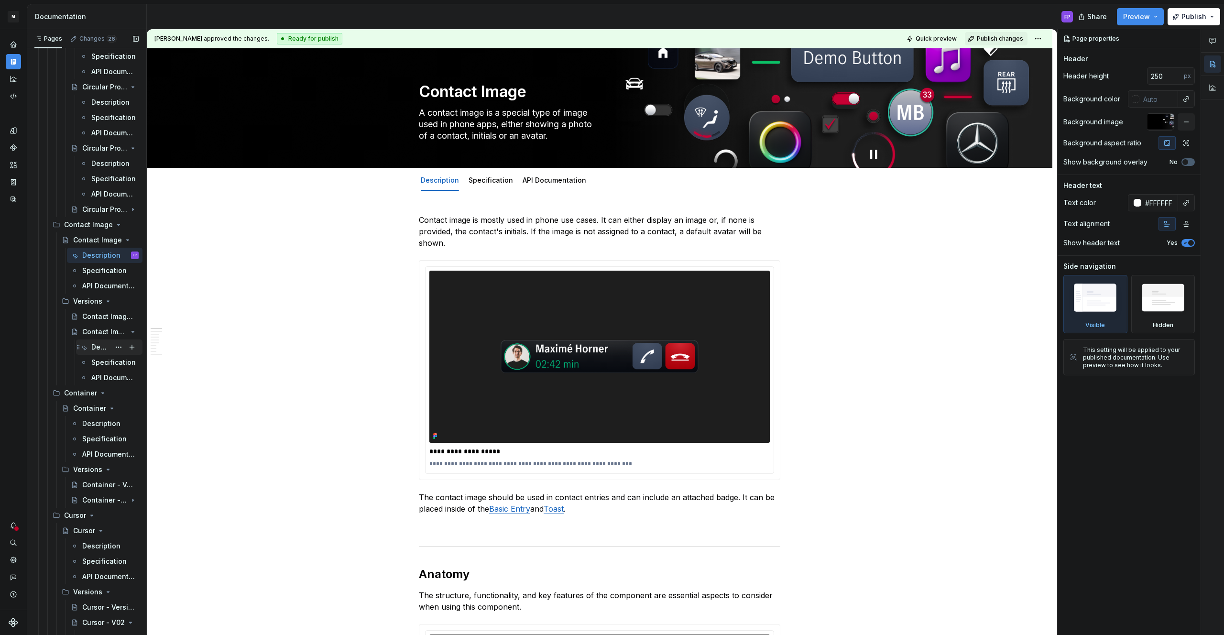
click at [99, 343] on div "Description" at bounding box center [100, 347] width 19 height 10
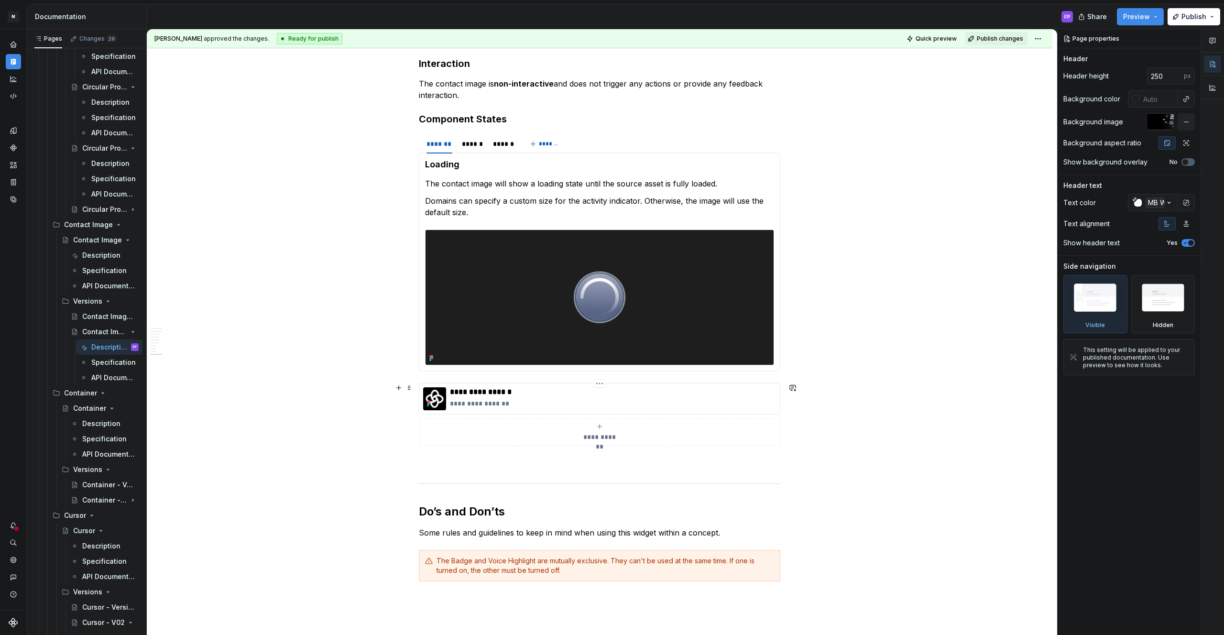
scroll to position [1461, 0]
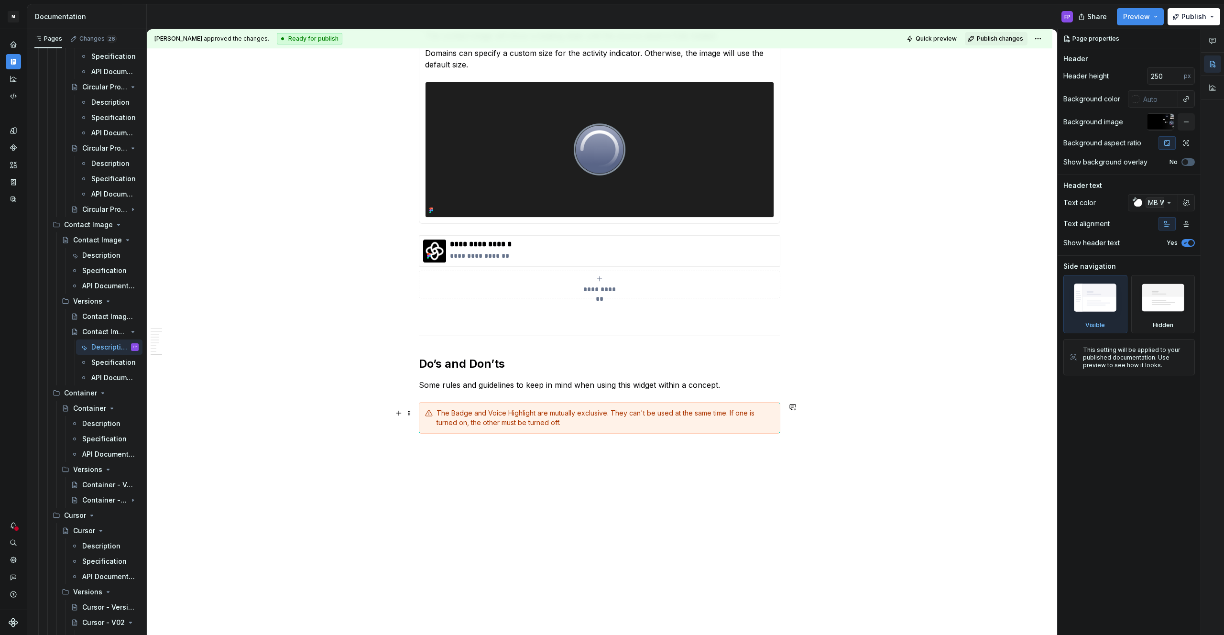
click at [431, 417] on icon at bounding box center [429, 413] width 8 height 8
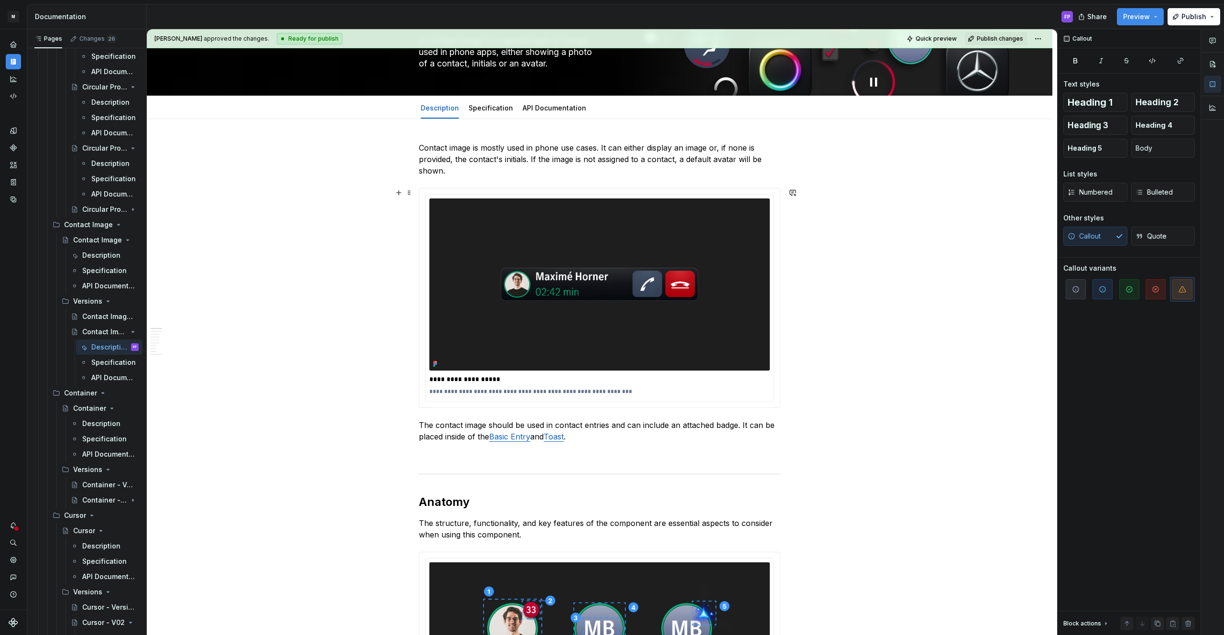
scroll to position [0, 0]
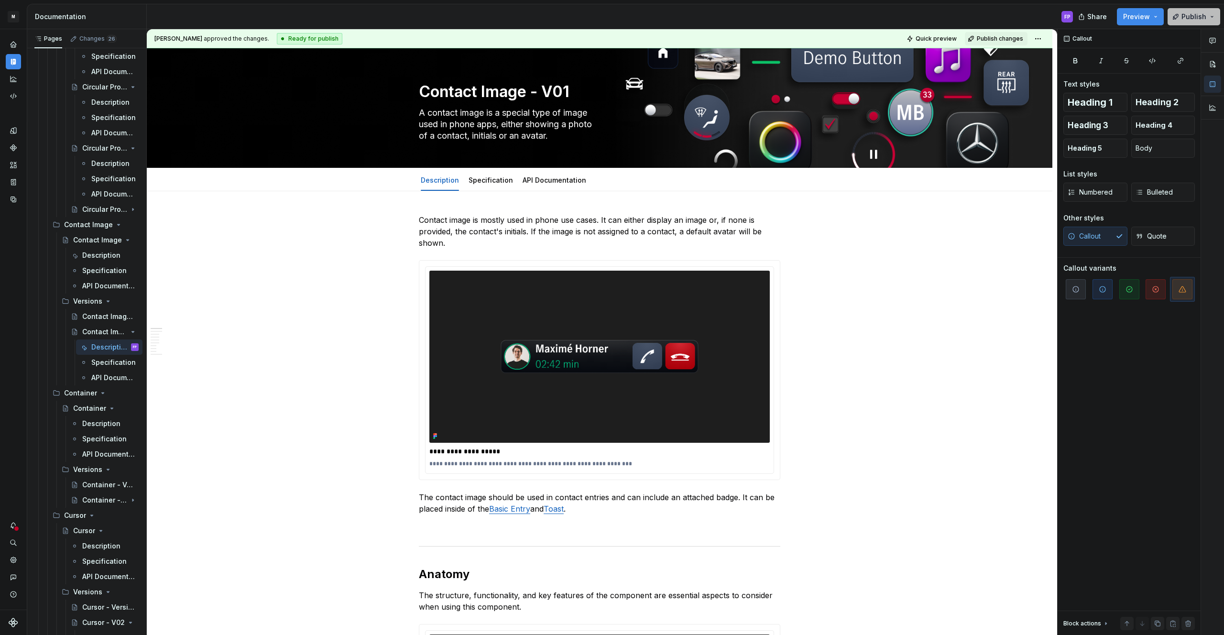
click at [1212, 11] on button "Publish" at bounding box center [1194, 16] width 53 height 17
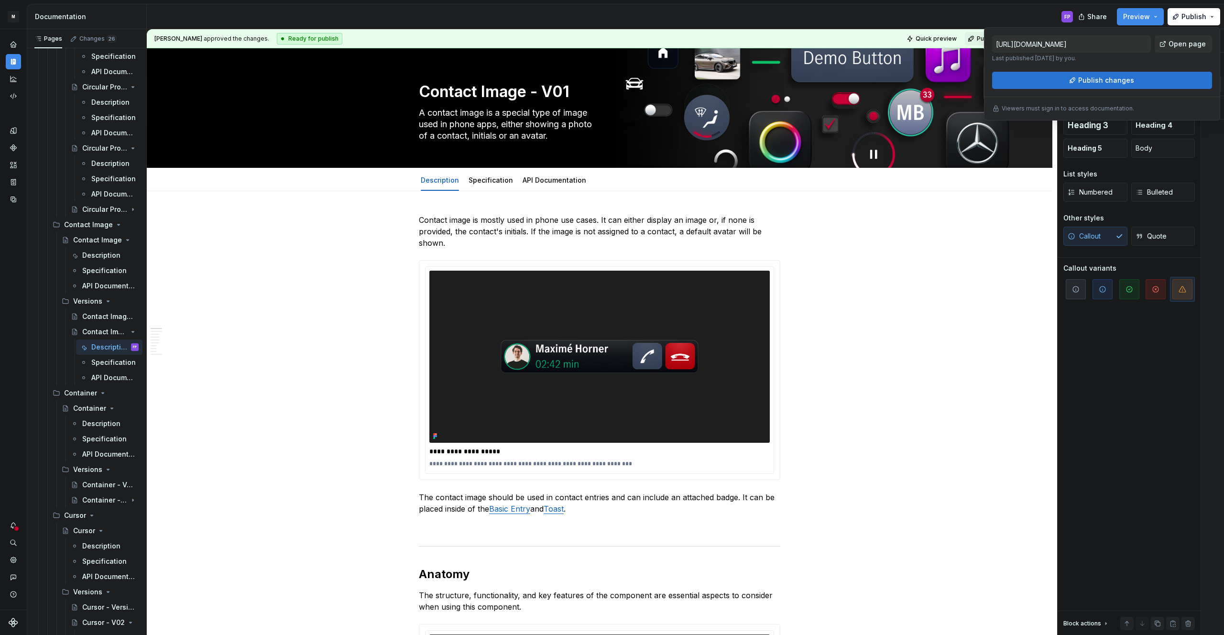
click at [1072, 81] on button "Publish changes" at bounding box center [1102, 80] width 220 height 17
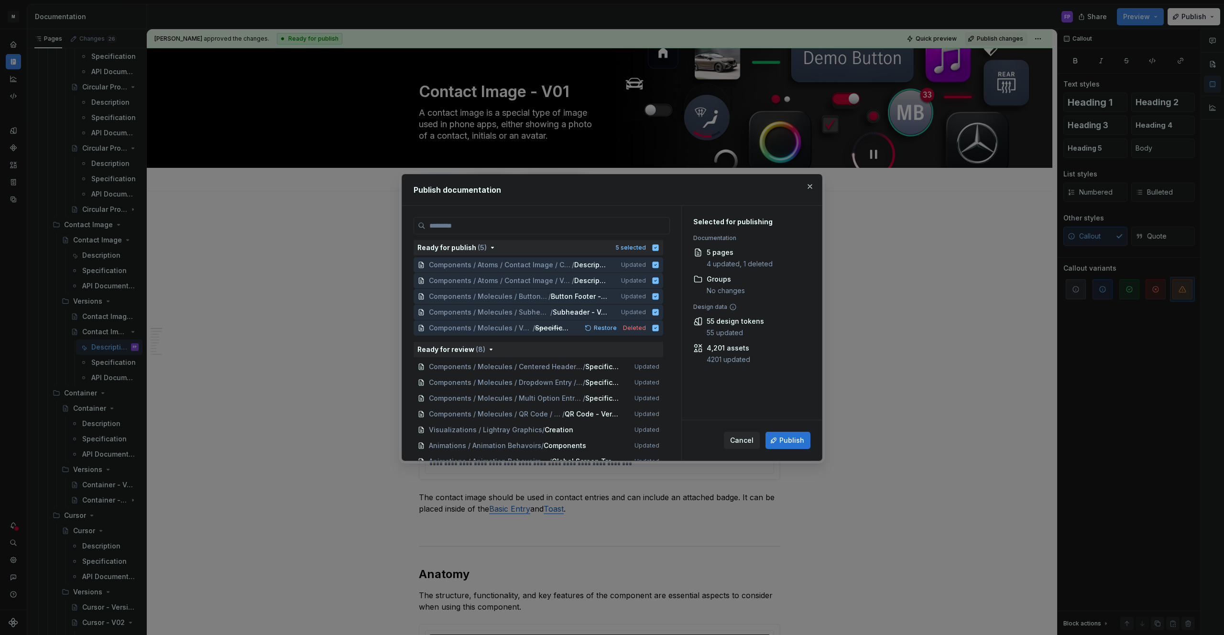
click at [787, 436] on span "Publish" at bounding box center [792, 441] width 25 height 10
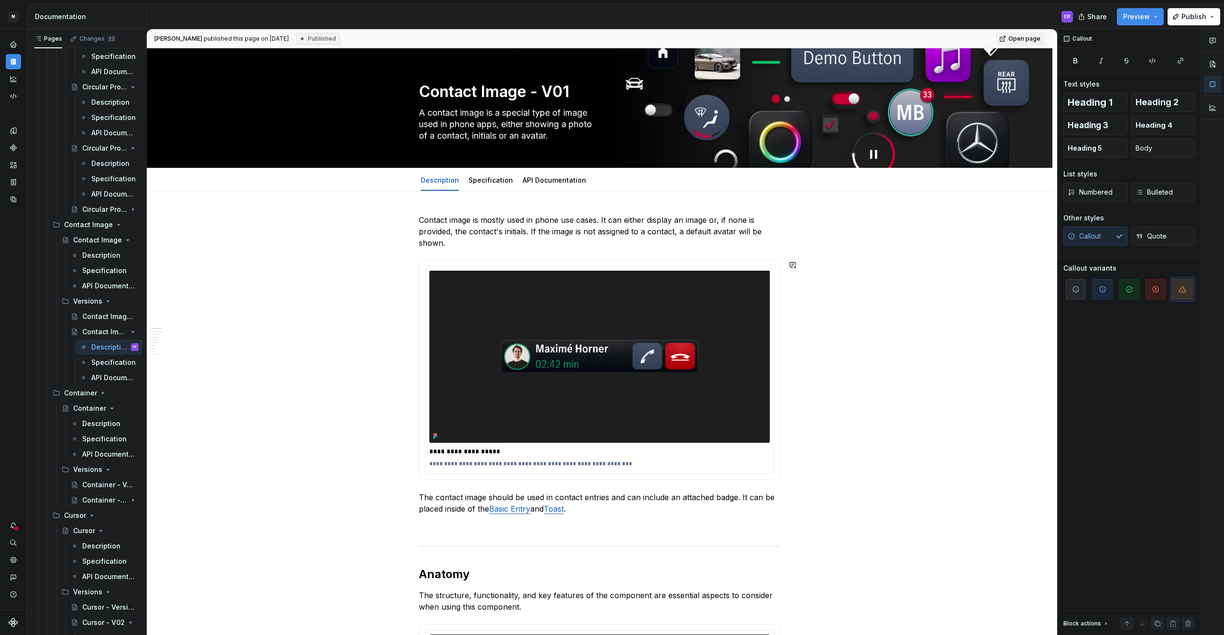
type textarea "*"
